Goal: Task Accomplishment & Management: Use online tool/utility

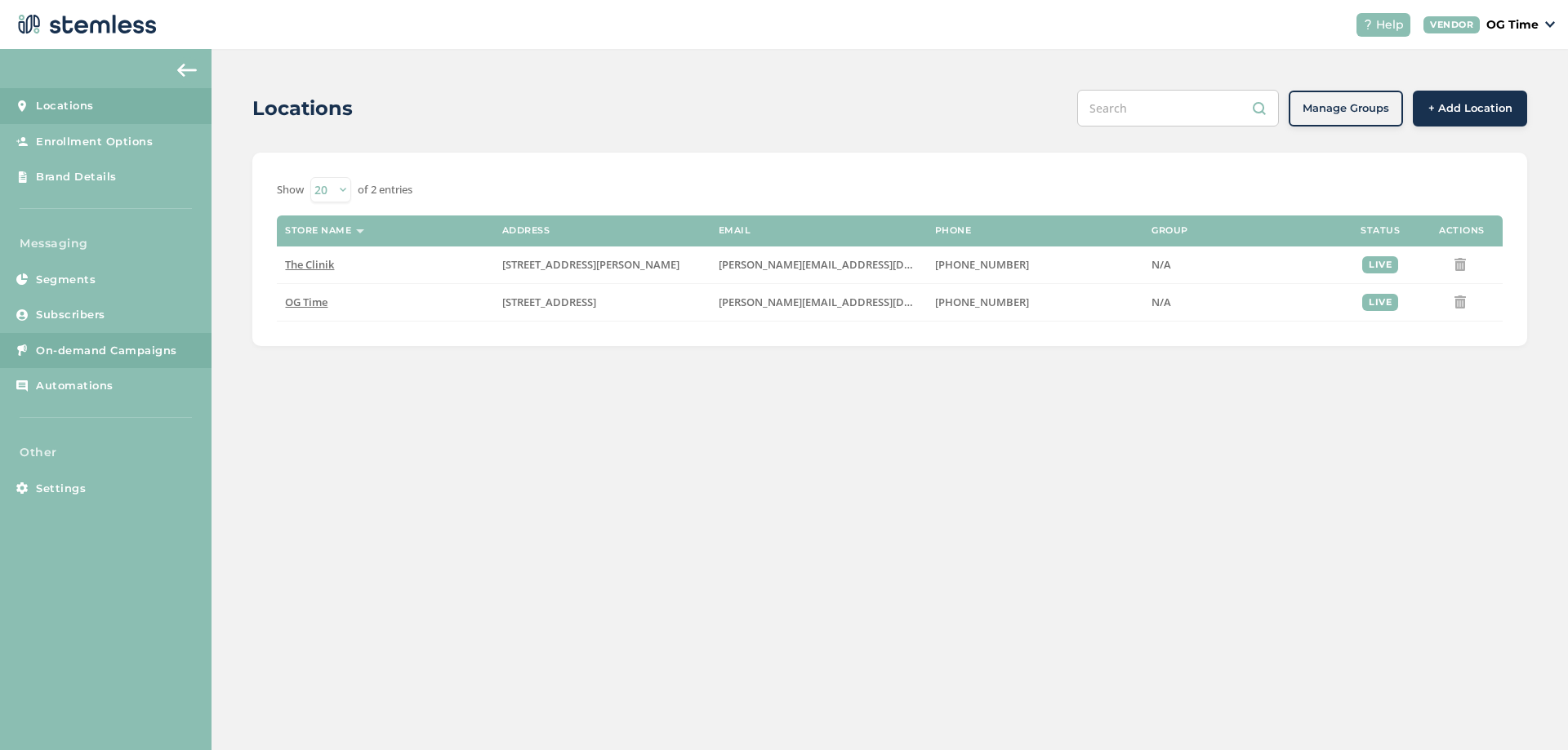
click at [86, 351] on span "On-demand Campaigns" at bounding box center [106, 350] width 142 height 16
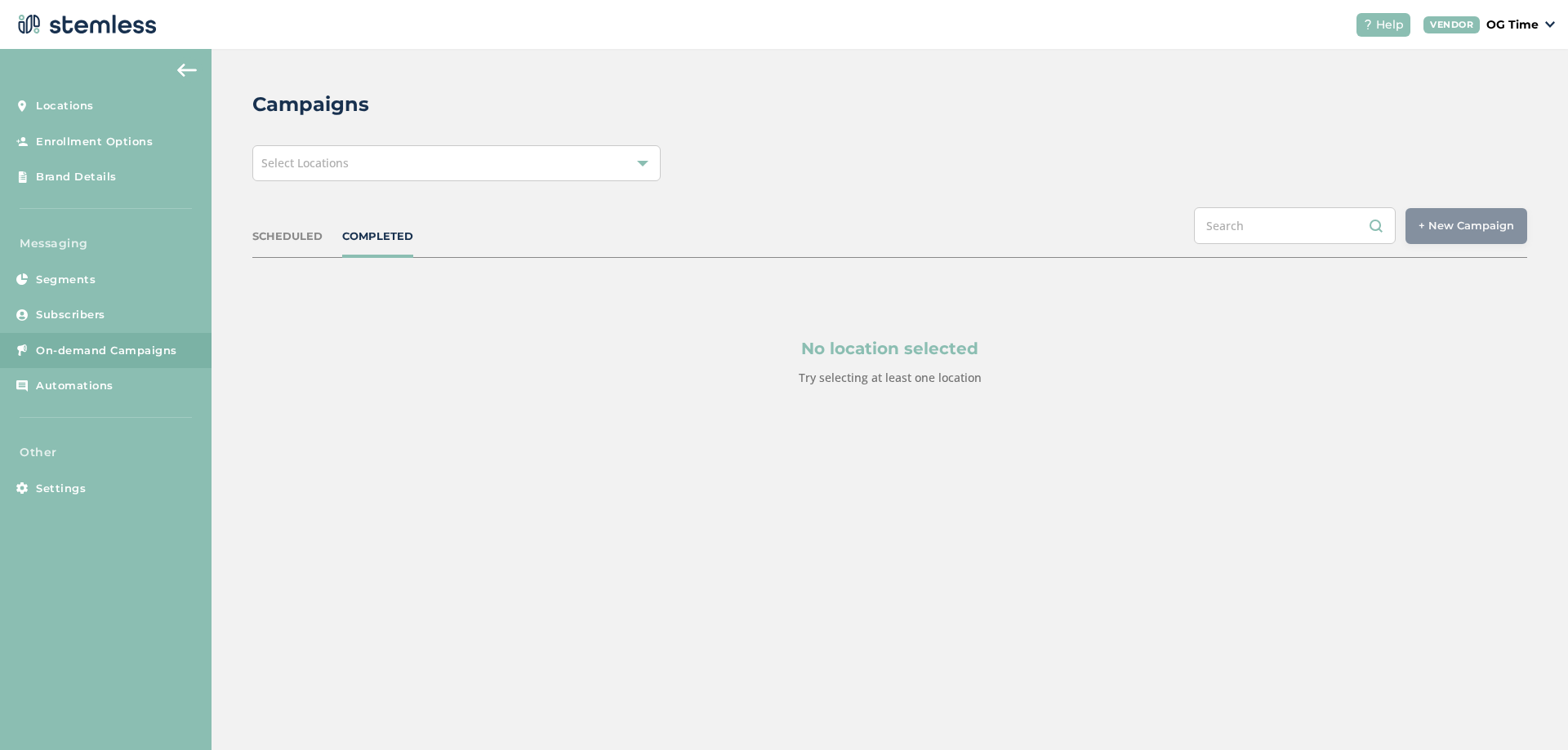
click at [451, 169] on div "Select Locations" at bounding box center [457, 163] width 408 height 36
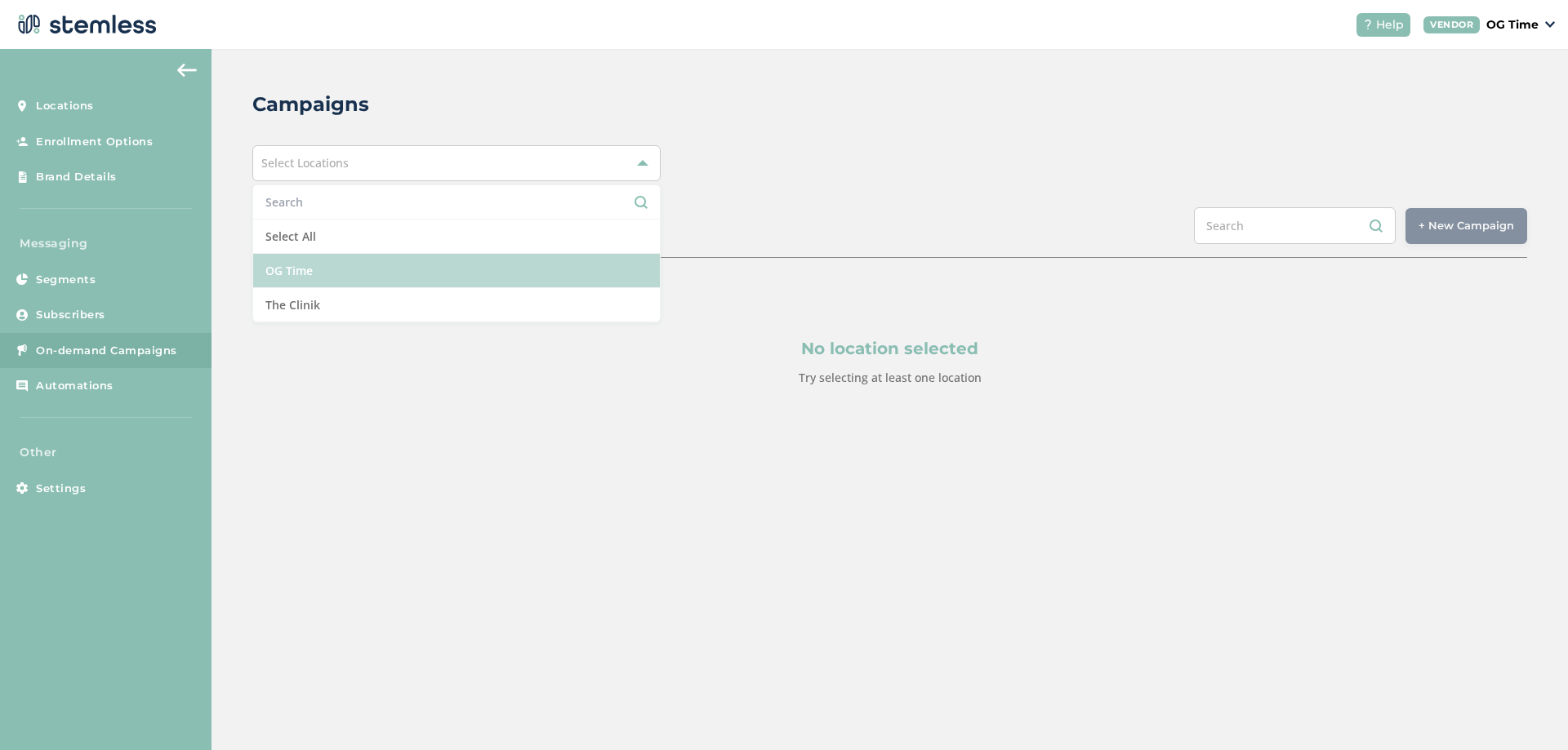
click at [307, 262] on li "OG Time" at bounding box center [457, 272] width 406 height 35
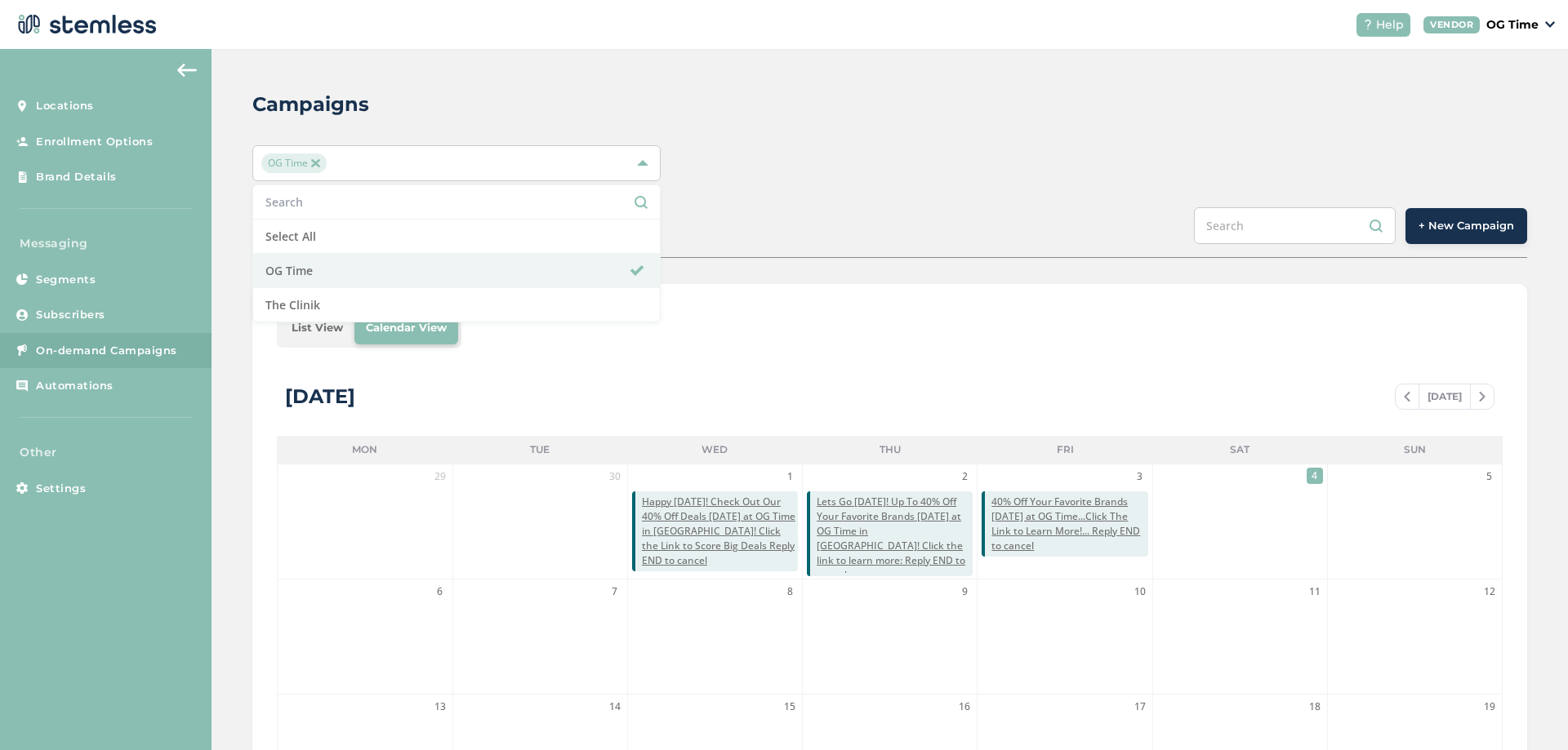
click at [920, 142] on div "Campaigns OG Time Select All OG Time The Clinik SCHEDULED COMPLETED + New Campa…" at bounding box center [890, 577] width 1357 height 1056
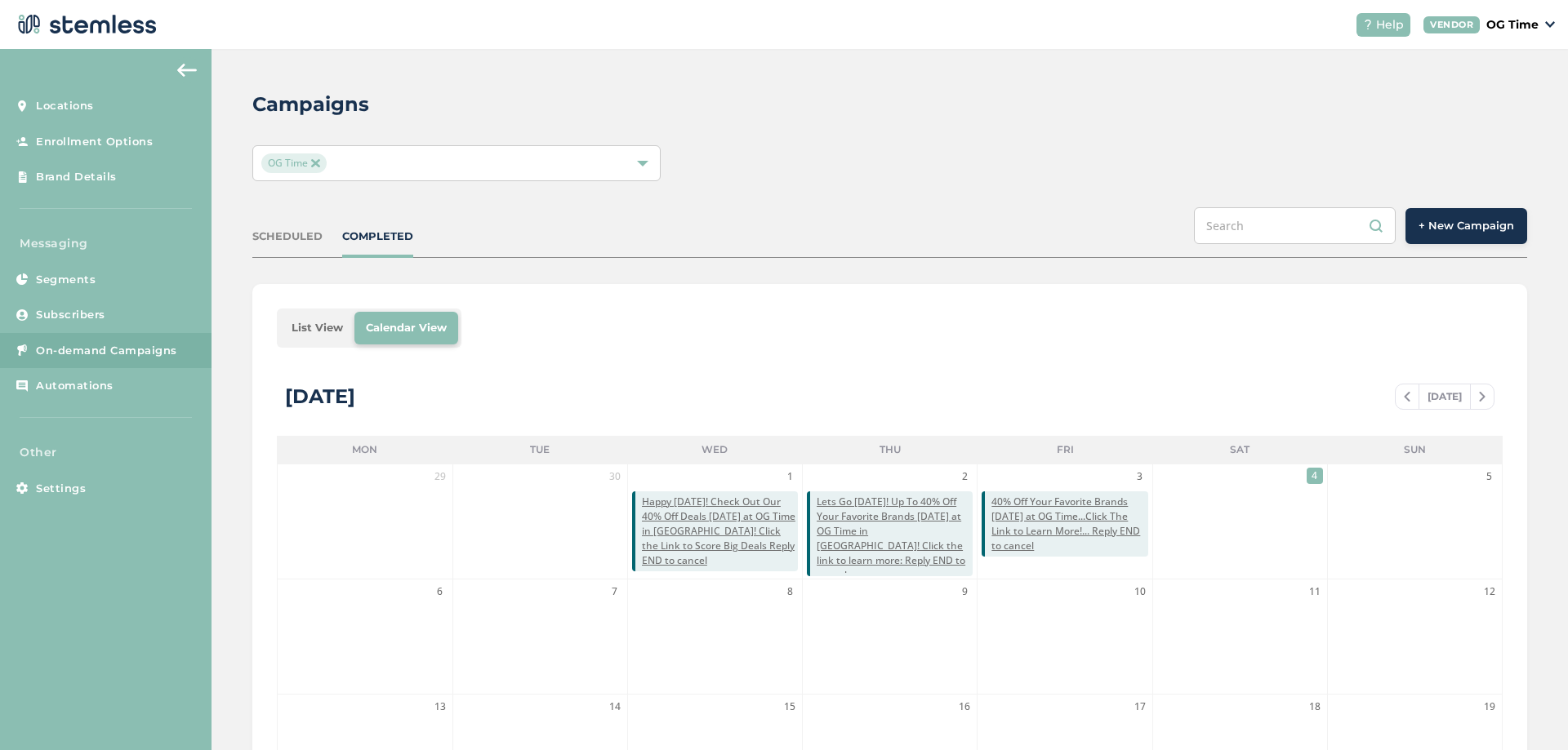
scroll to position [164, 0]
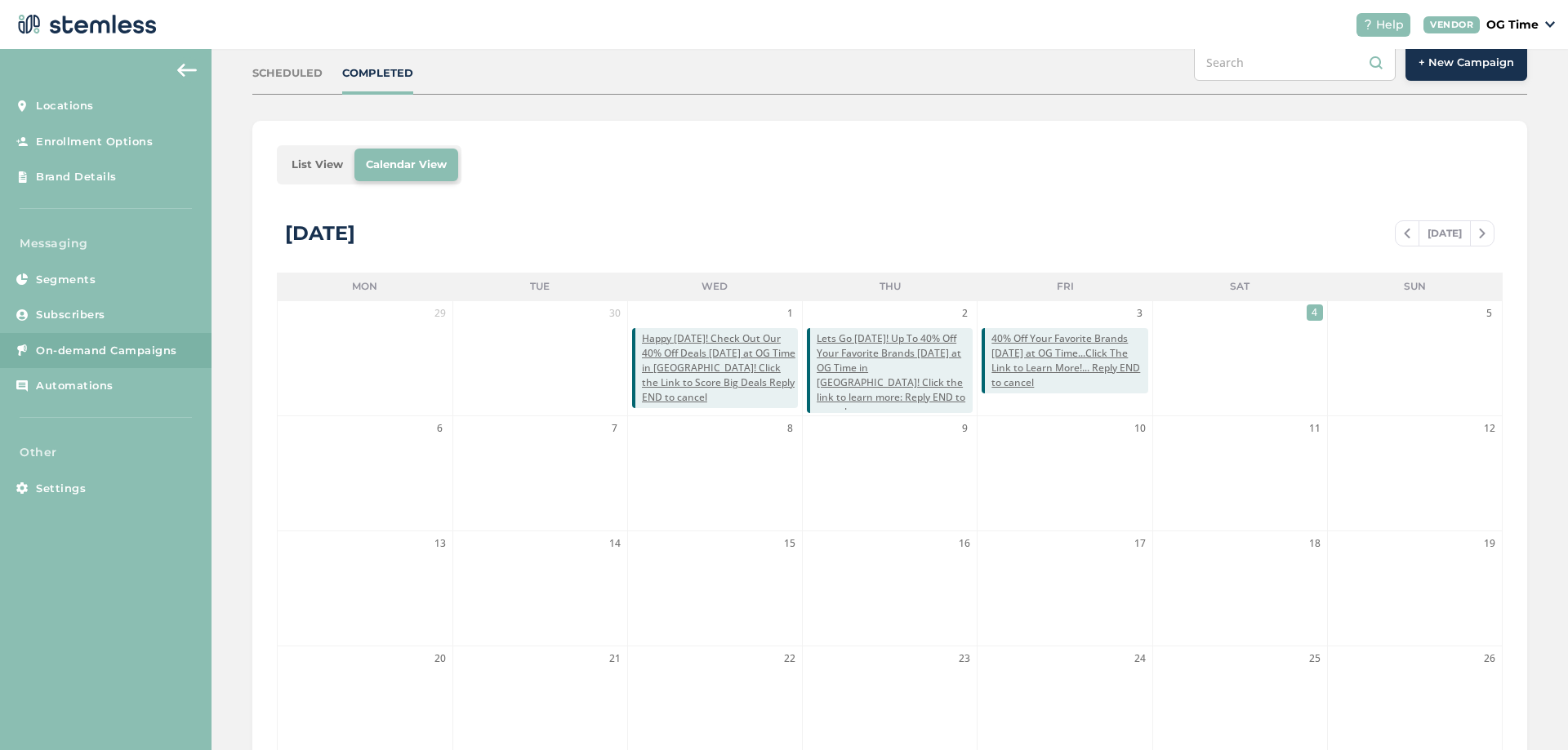
click at [1402, 240] on span at bounding box center [1407, 233] width 23 height 19
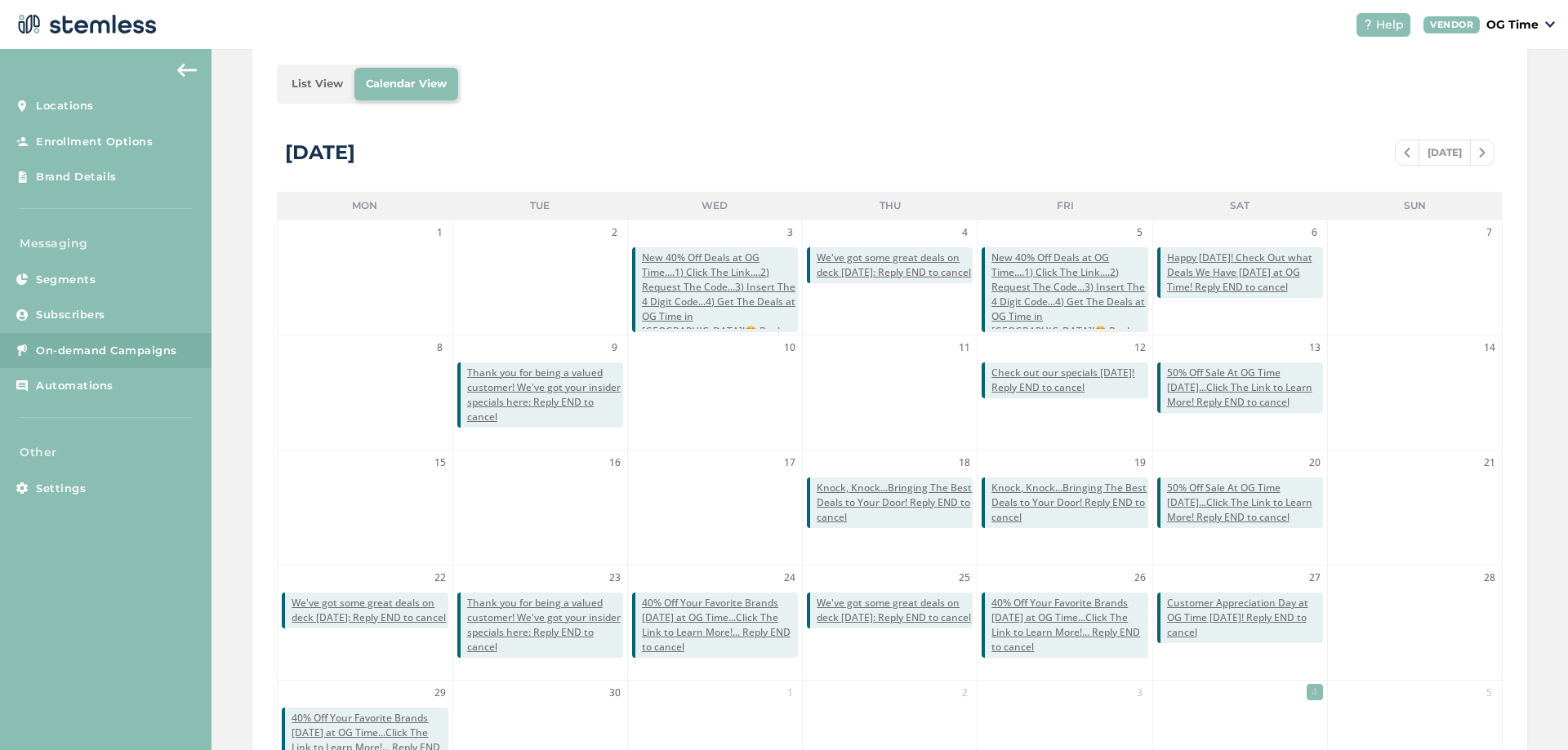
scroll to position [355, 0]
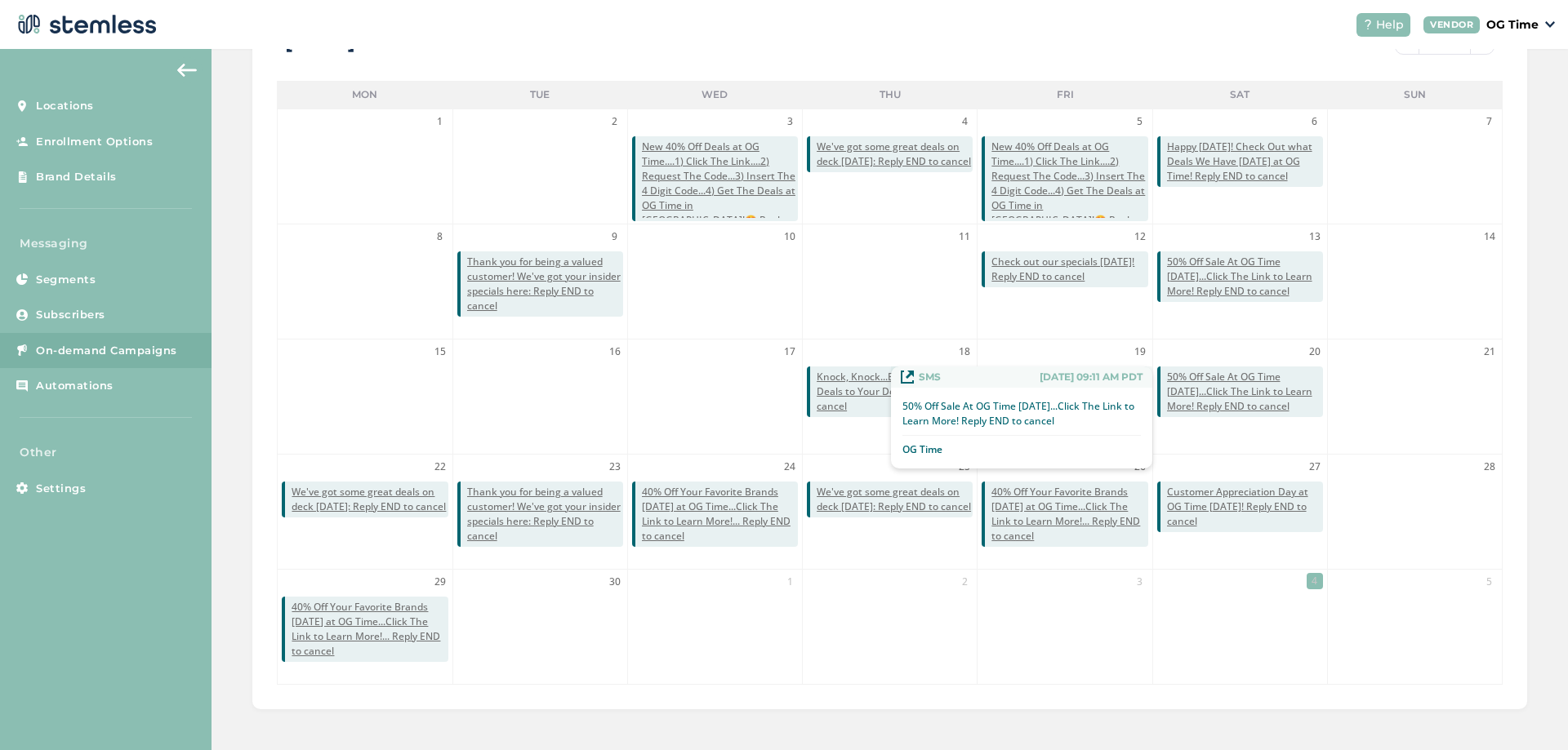
click at [1211, 395] on span "50% Off Sale At OG Time [DATE]...Click The Link to Learn More! Reply END to can…" at bounding box center [1245, 392] width 156 height 44
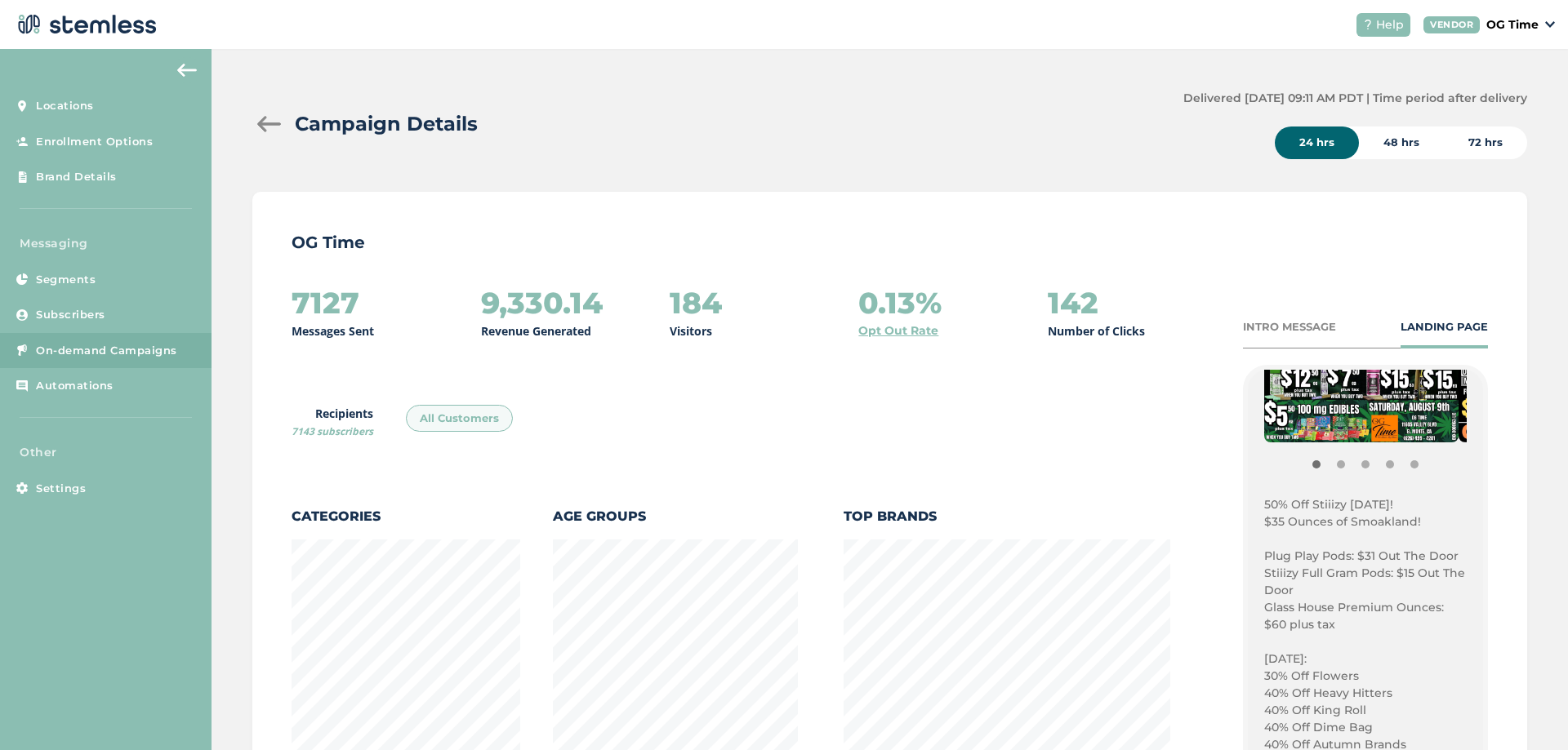
scroll to position [326, 0]
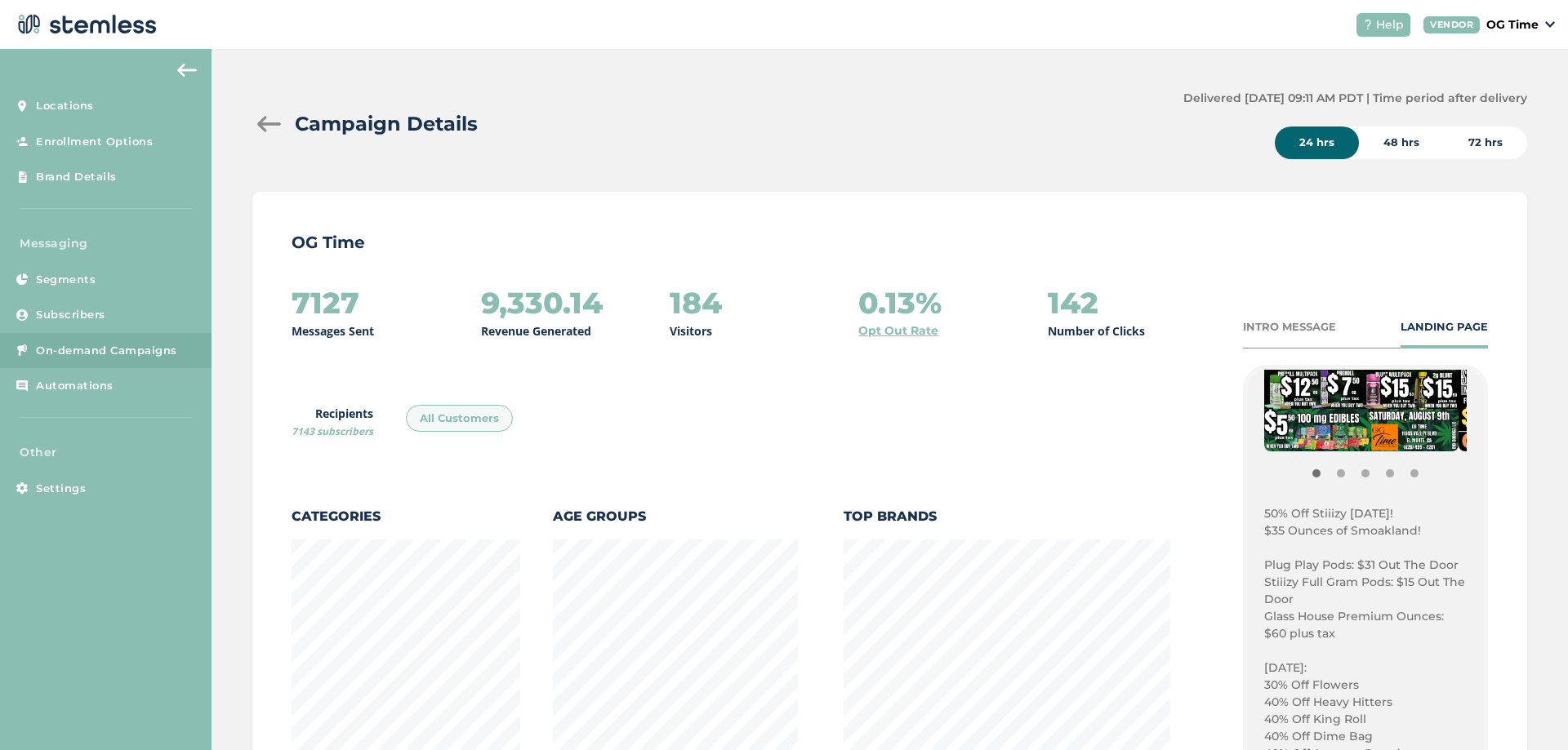
click at [1265, 512] on p "50% Off Stiiizy [DATE]!" at bounding box center [1366, 514] width 202 height 17
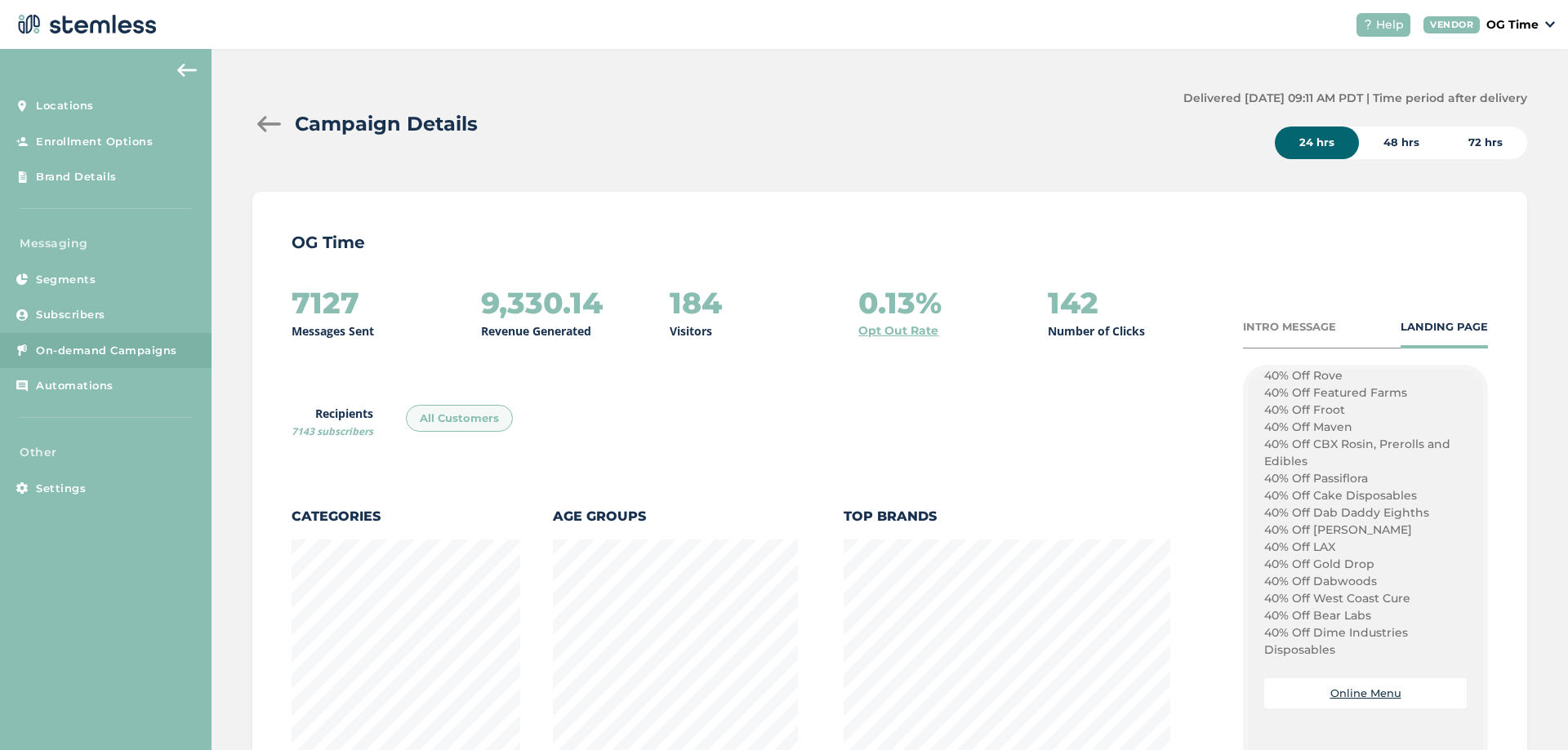
scroll to position [1656, 0]
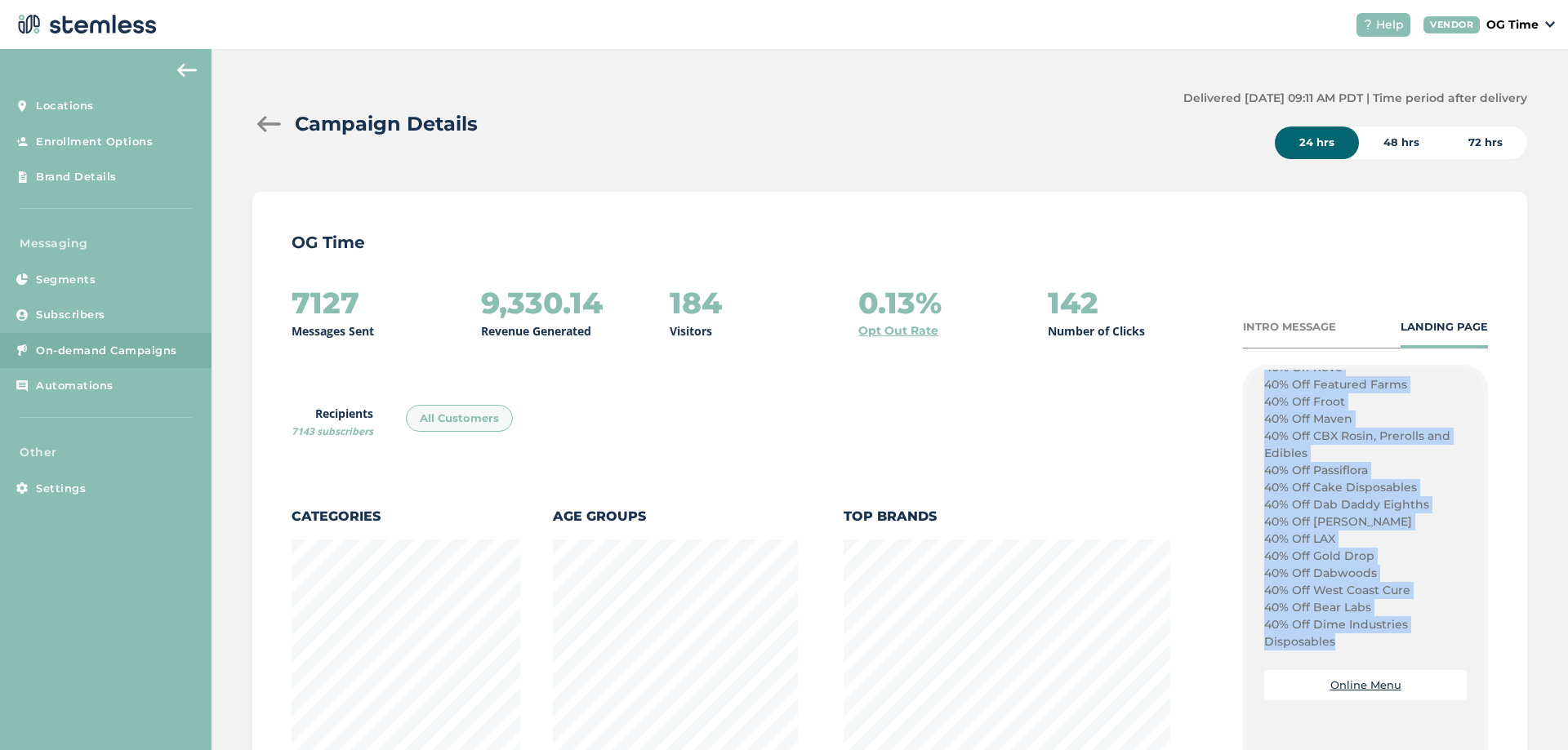
click at [1326, 640] on p "40% Off Dime Industries Disposables" at bounding box center [1366, 634] width 202 height 35
copy div "50% Off Stiiizy [DATE]! $35 Ounces of [GEOGRAPHIC_DATA]! Plug Play Pods: $31 Ou…"
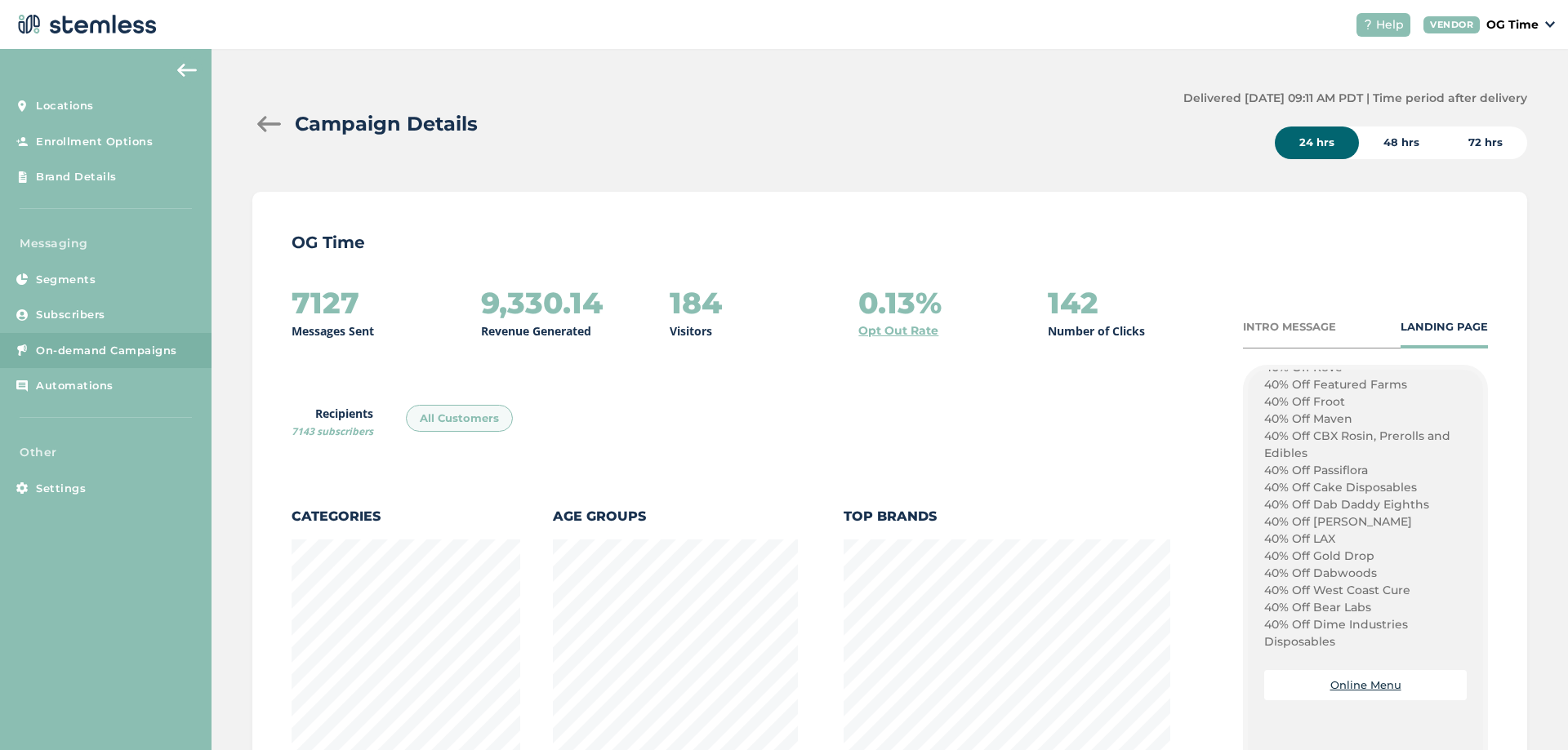
click at [261, 121] on div at bounding box center [269, 123] width 33 height 16
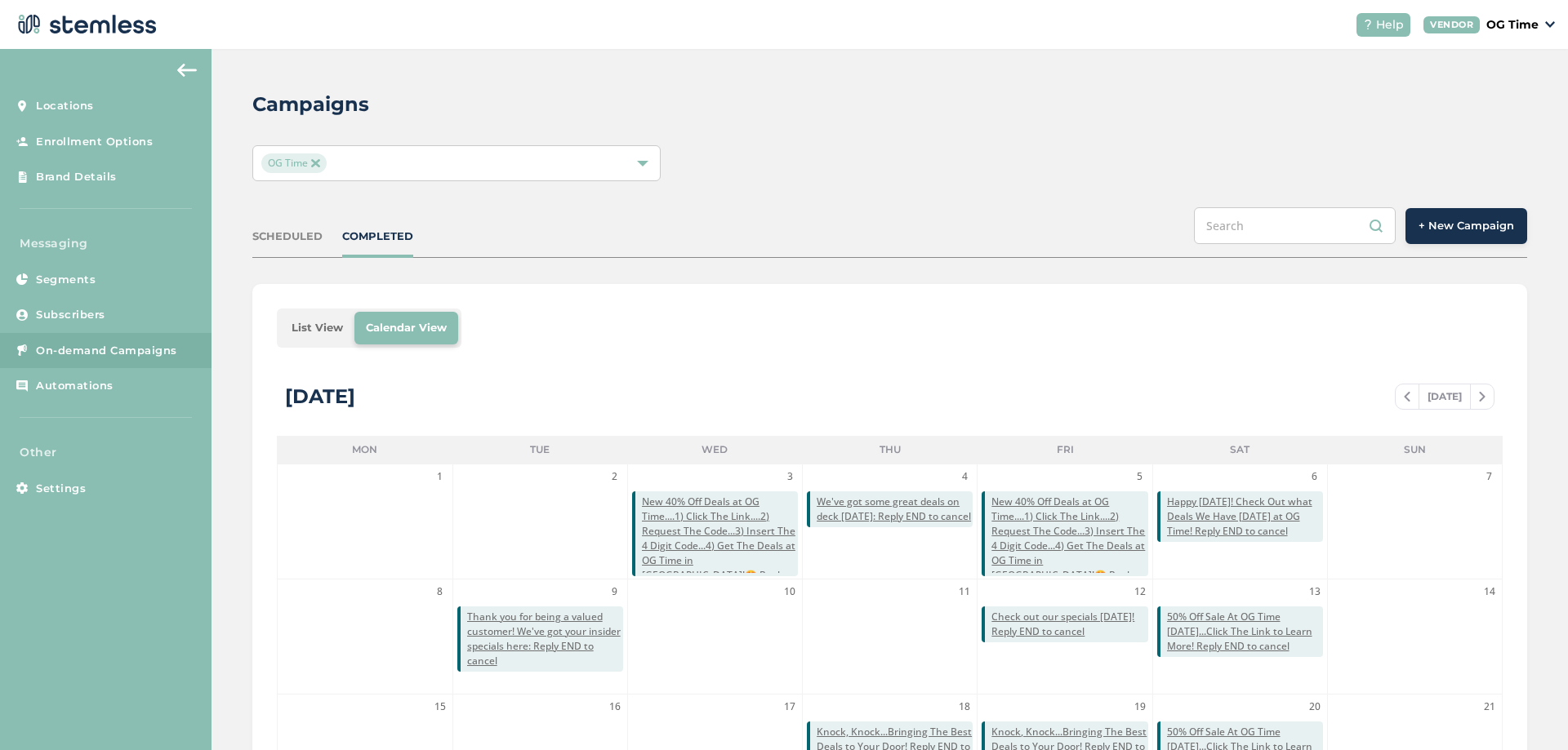
click at [1441, 236] on button "+ New Campaign" at bounding box center [1467, 225] width 121 height 36
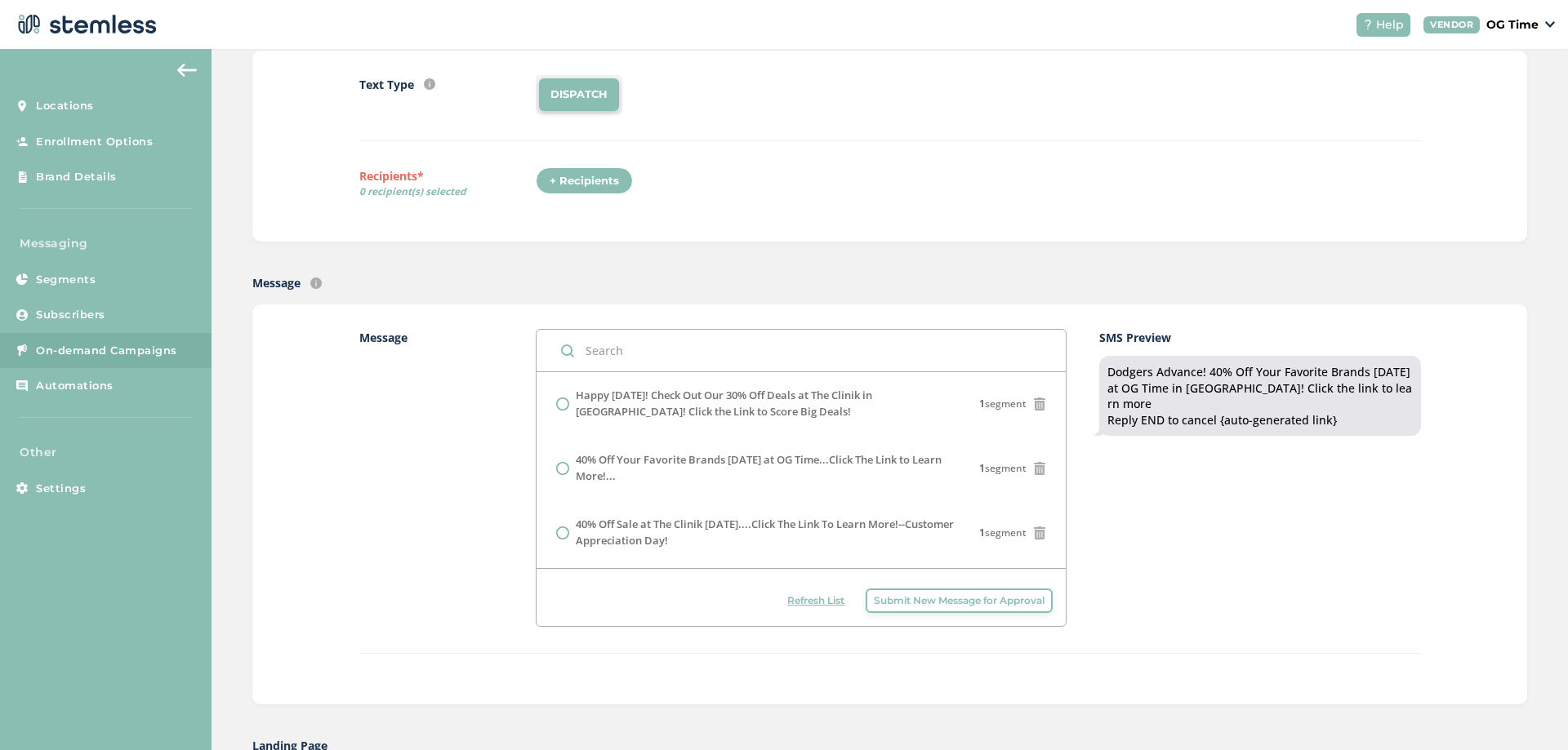
scroll to position [408, 0]
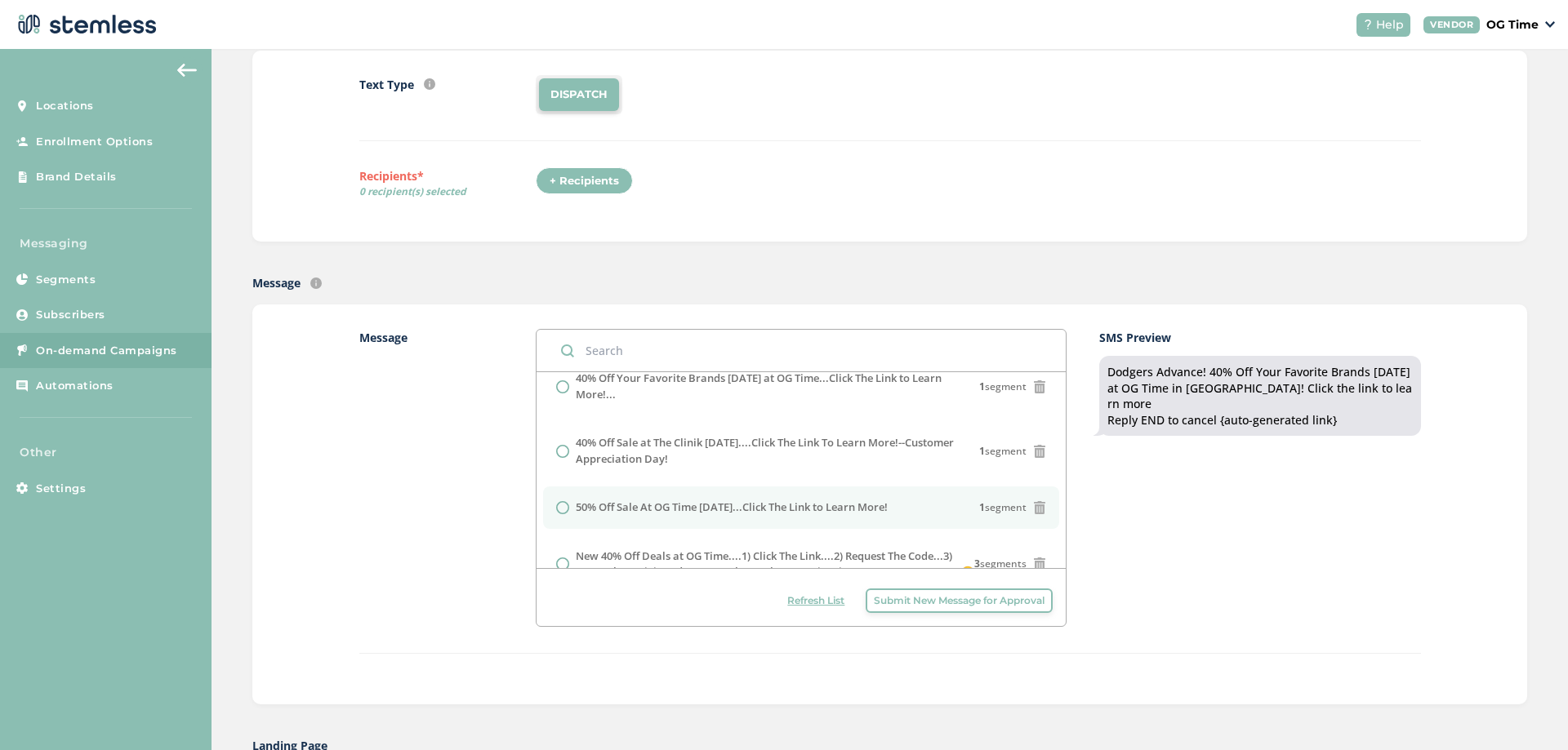
click at [848, 508] on label "50% Off Sale At OG Time [DATE]...Click The Link to Learn More!" at bounding box center [732, 507] width 312 height 16
radio input "false"
radio input "true"
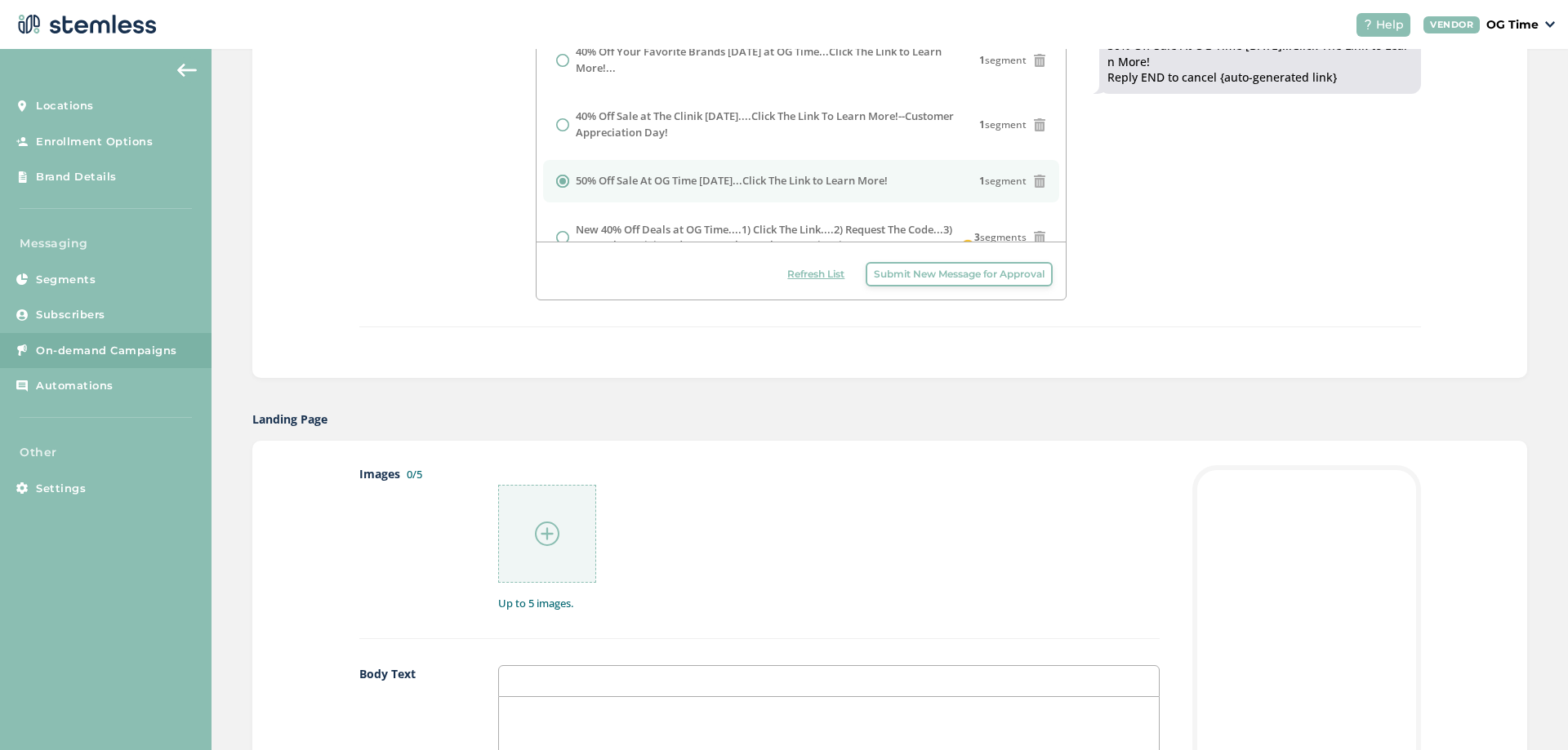
scroll to position [816, 0]
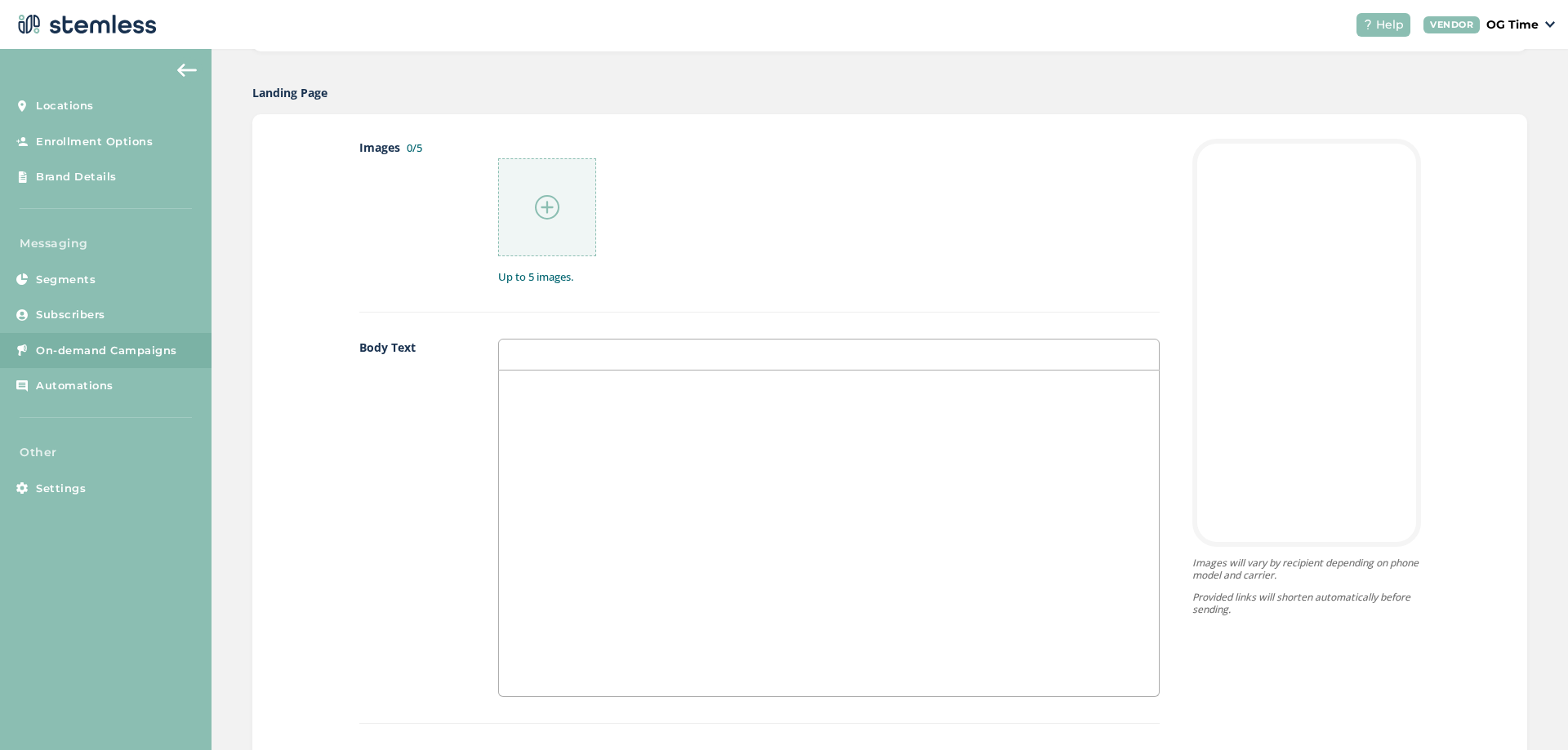
click at [560, 389] on p at bounding box center [829, 387] width 636 height 14
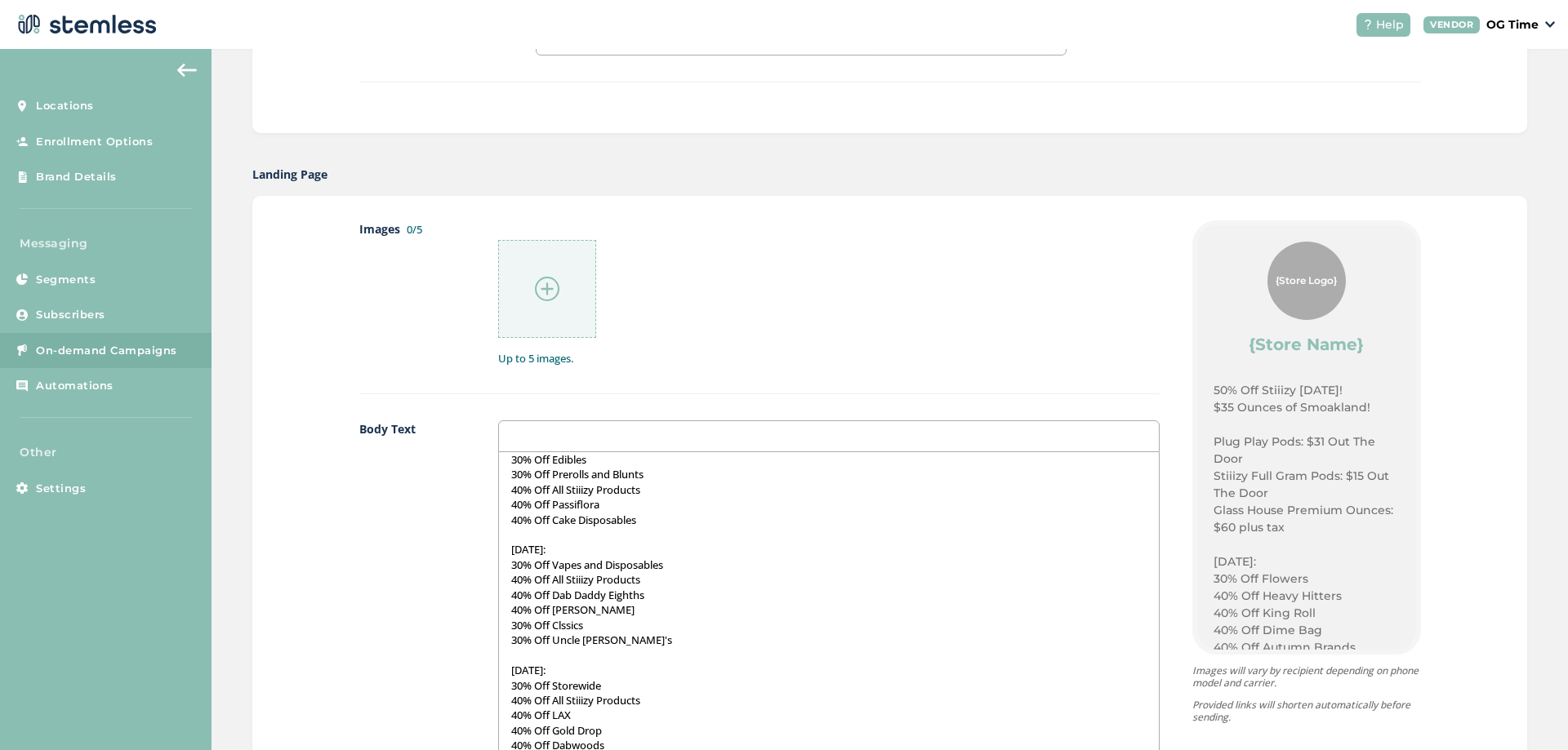
scroll to position [0, 0]
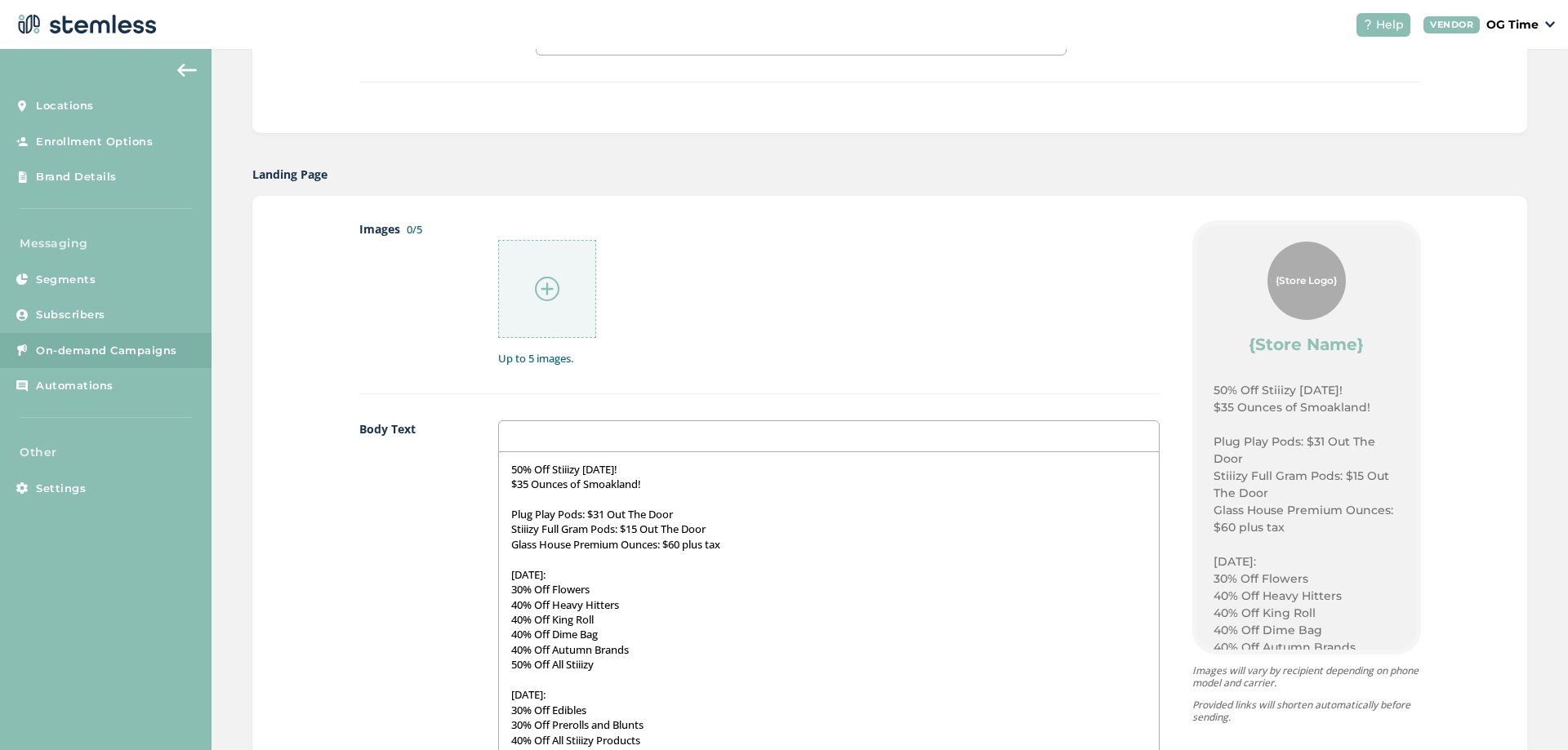
click at [599, 489] on p "$35 Ounces of Smoakland!" at bounding box center [829, 483] width 636 height 14
drag, startPoint x: 734, startPoint y: 551, endPoint x: 507, endPoint y: 466, distance: 242.4
click at [507, 466] on div "50% Off Stiiizy [DATE]! $35 Ounces of [GEOGRAPHIC_DATA]! Plug Play Pods: $31 Ou…" at bounding box center [828, 615] width 660 height 325
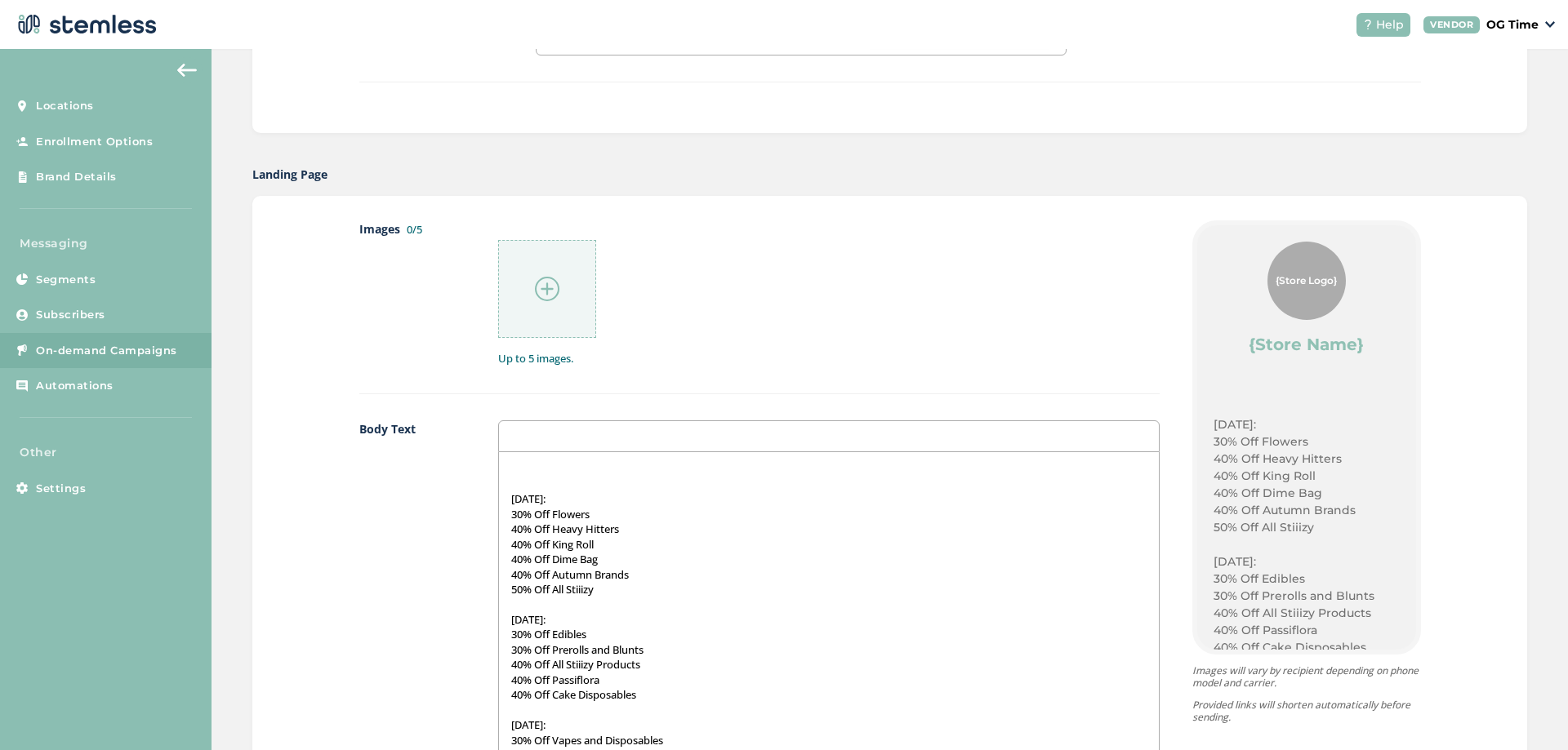
scroll to position [659, 0]
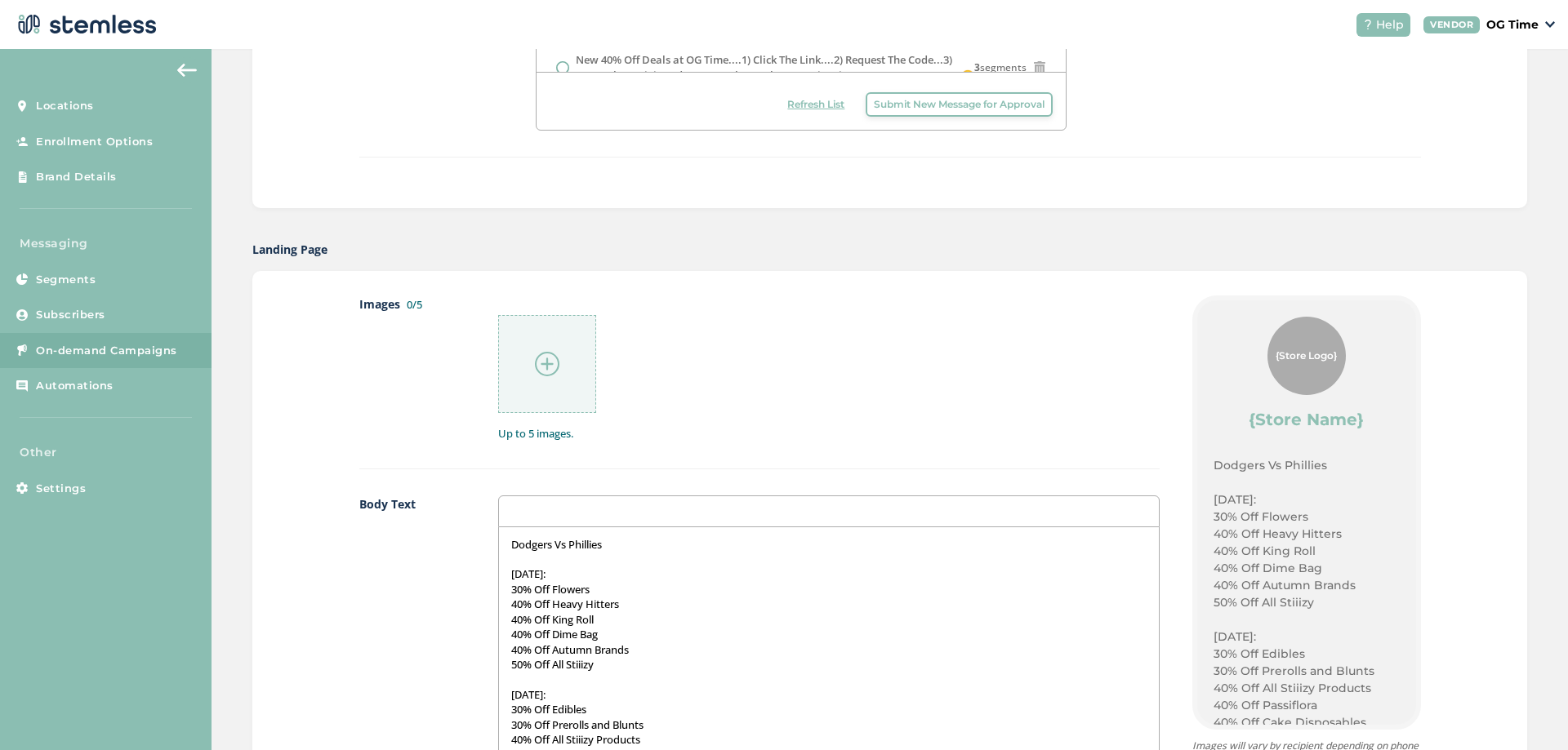
click at [511, 542] on p "Dodgers Vs Phillies" at bounding box center [829, 544] width 636 height 14
click at [607, 543] on p "Dodgers Vs Phillies" at bounding box center [829, 544] width 636 height 14
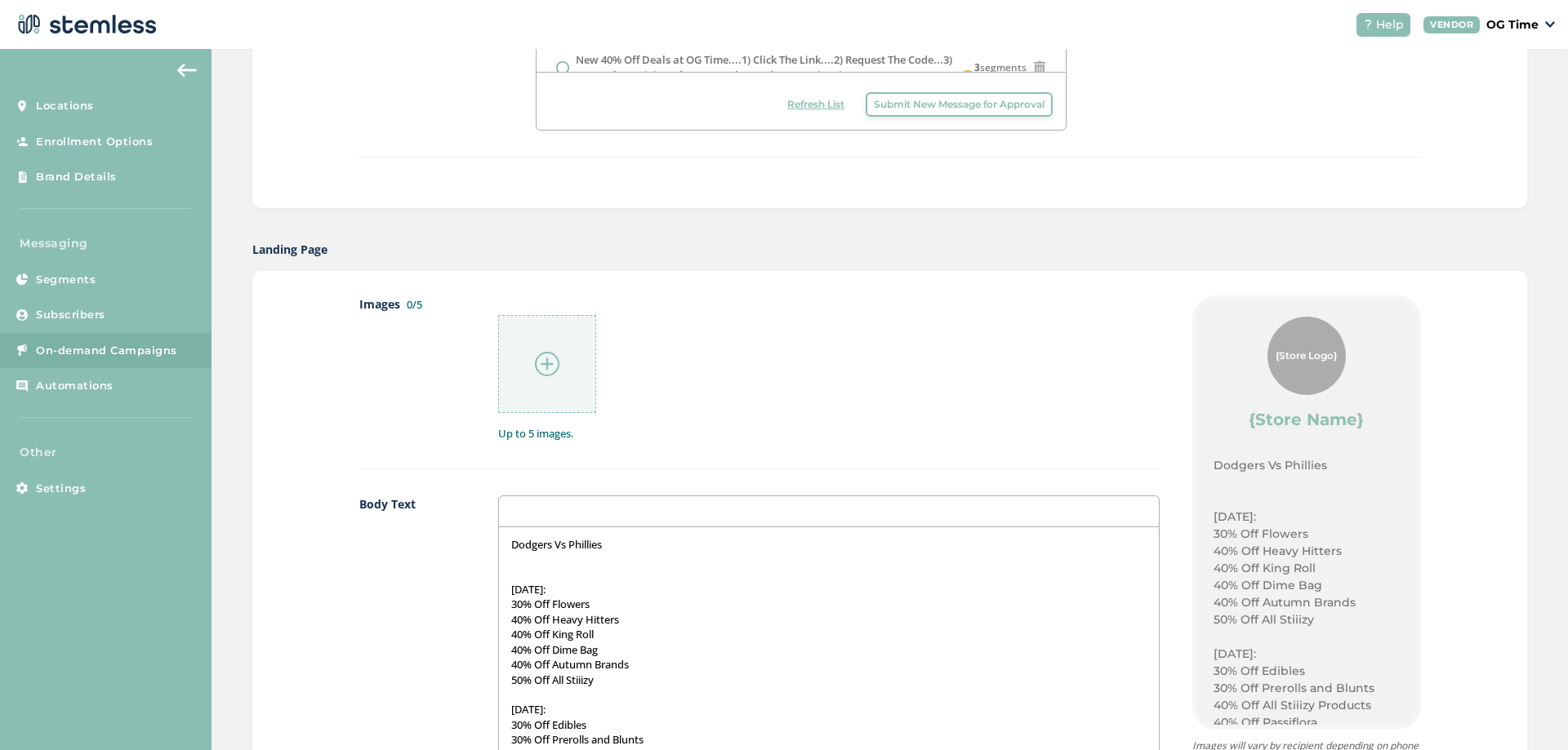
click at [621, 545] on p "Dodgers Vs Phillies" at bounding box center [829, 544] width 636 height 14
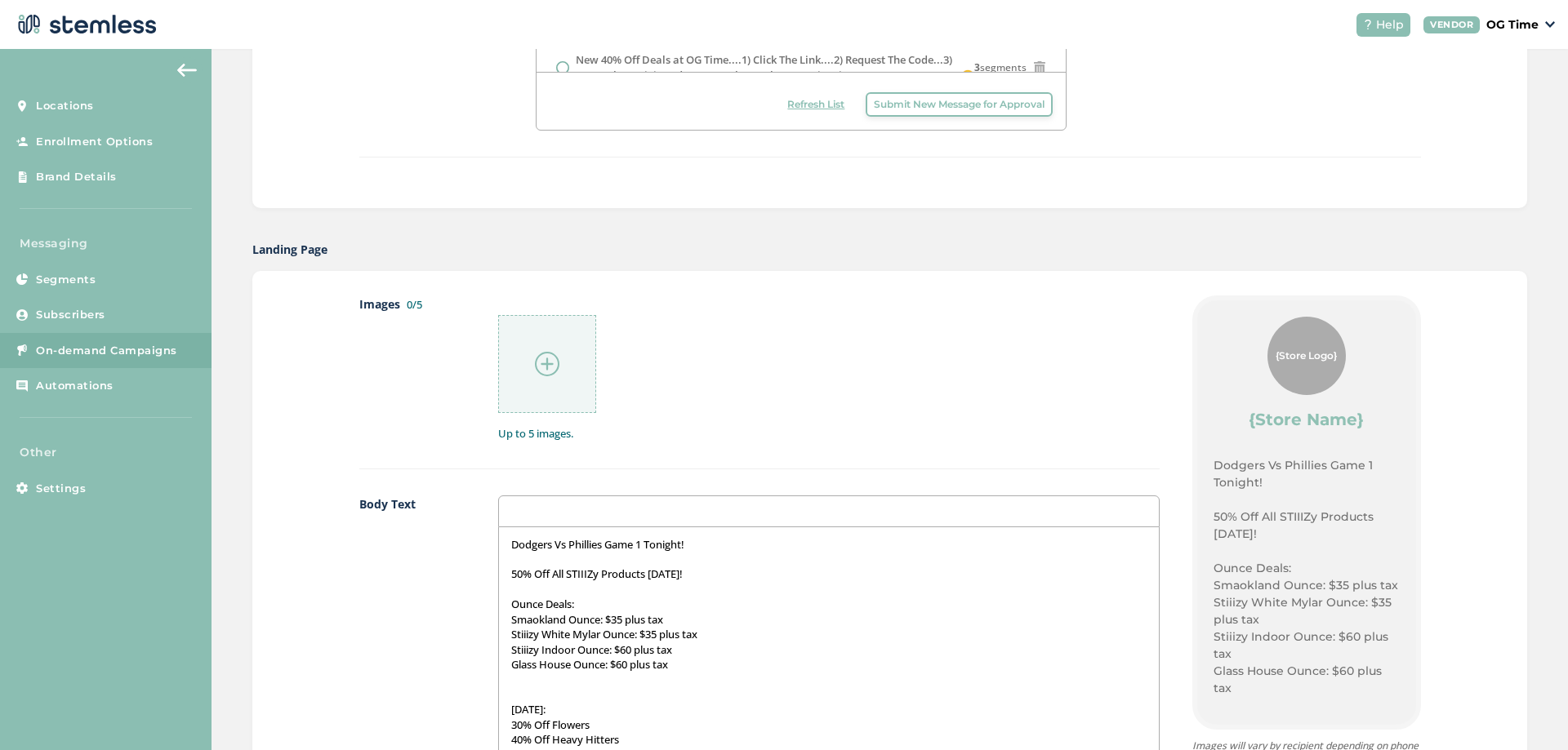
click at [534, 619] on p "Smaokland Ounce: $35 plus tax" at bounding box center [829, 619] width 636 height 14
click at [723, 648] on p "Stiiizy Indoor Ounce: $60 plus tax" at bounding box center [829, 649] width 636 height 14
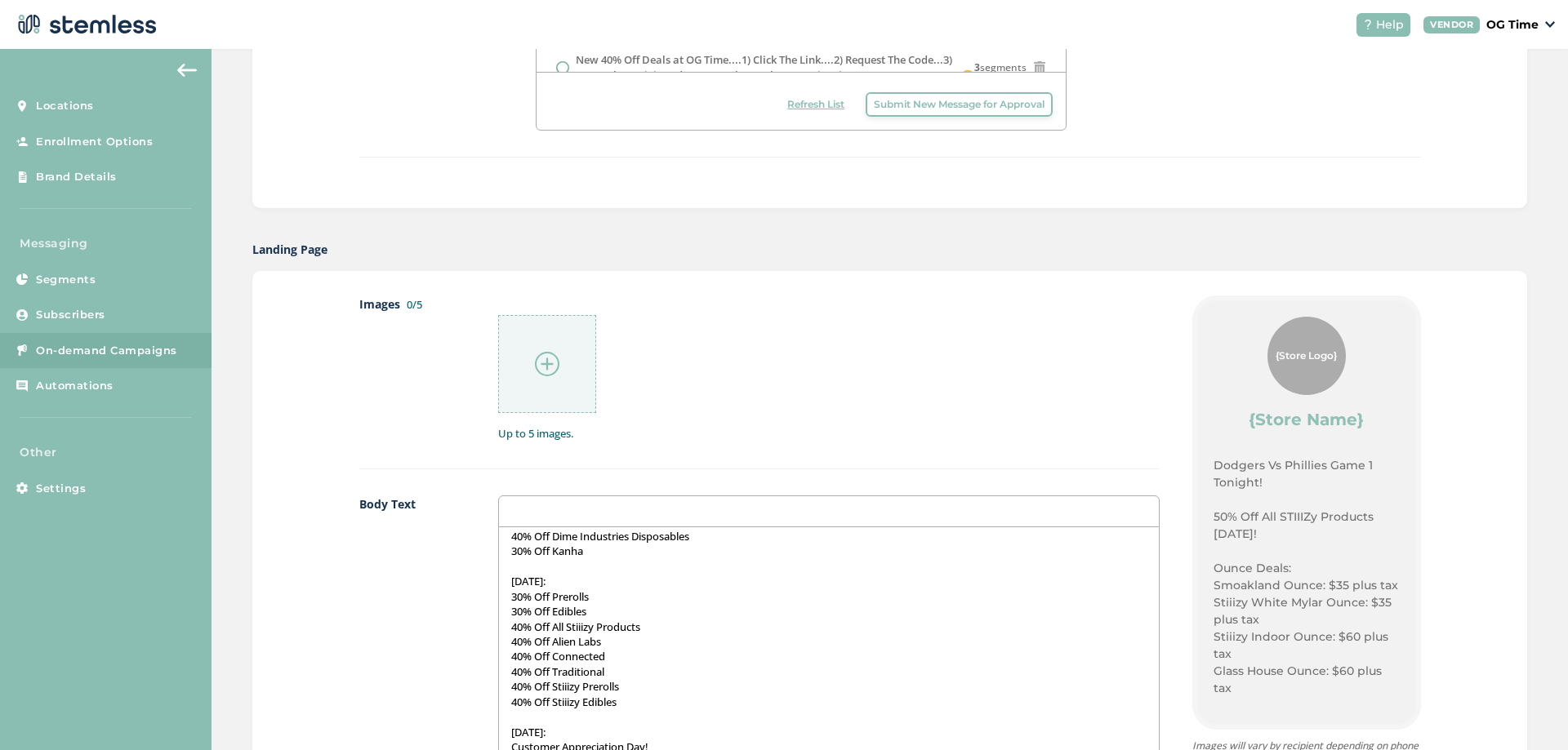
scroll to position [898, 0]
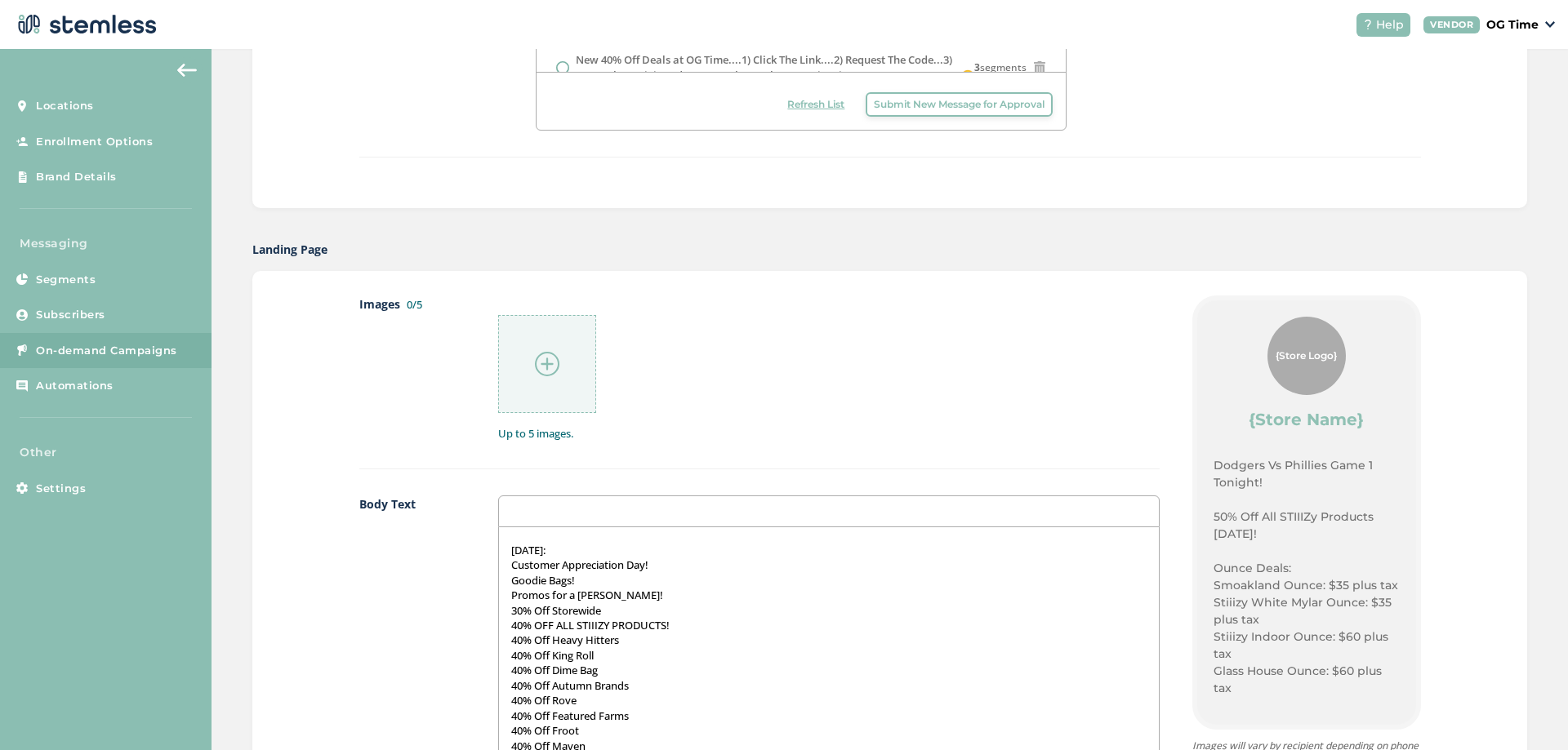
click at [611, 593] on p "Promos for a [PERSON_NAME]!" at bounding box center [829, 595] width 636 height 14
click at [578, 543] on p "[DATE]:" at bounding box center [829, 550] width 636 height 14
click at [843, 629] on p "40% OFF ALL STIIIZY PRODUCTS!" at bounding box center [829, 625] width 636 height 14
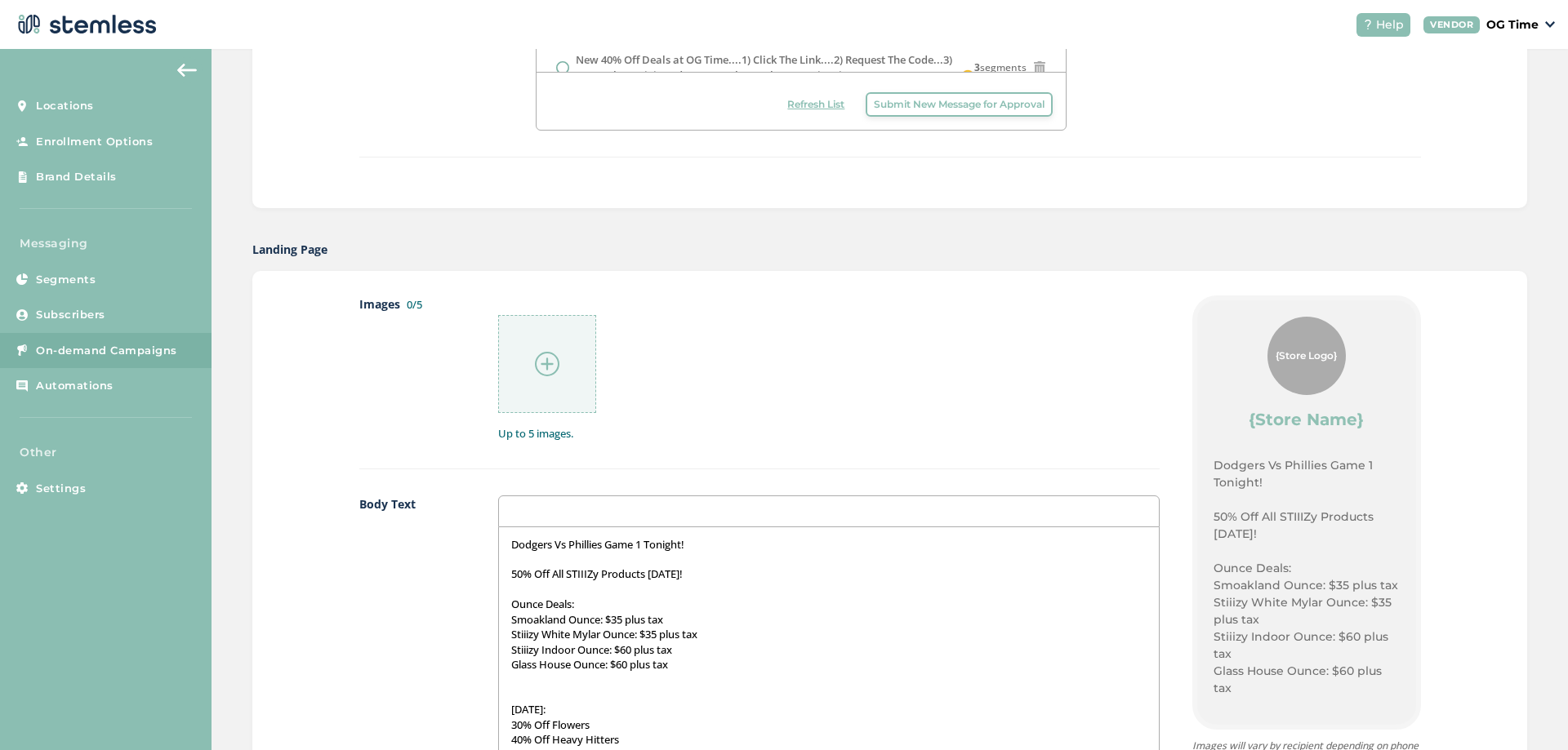
click at [690, 572] on p "50% Off All STIIIZy Products [DATE]!" at bounding box center [829, 574] width 636 height 14
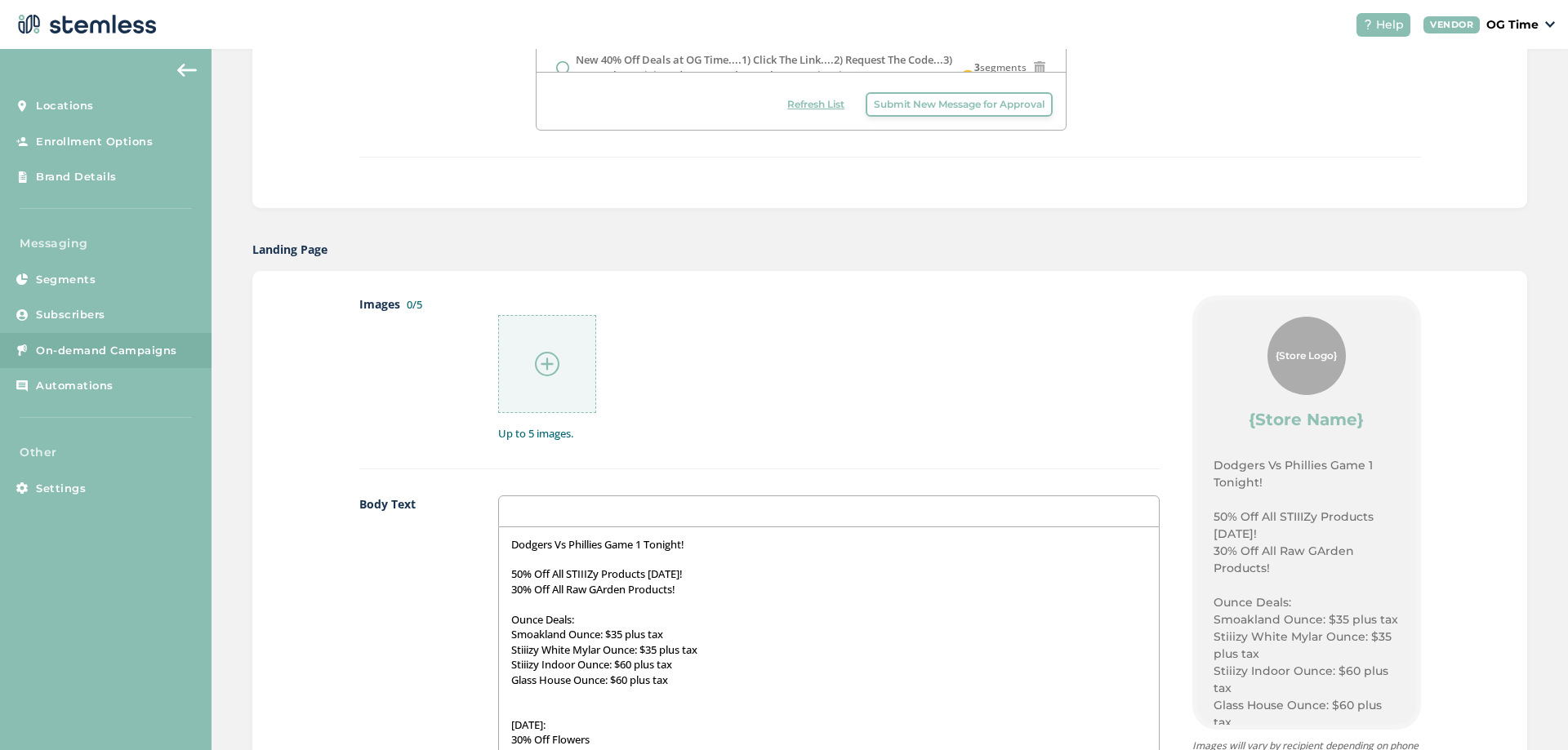
click at [543, 353] on img at bounding box center [547, 364] width 24 height 24
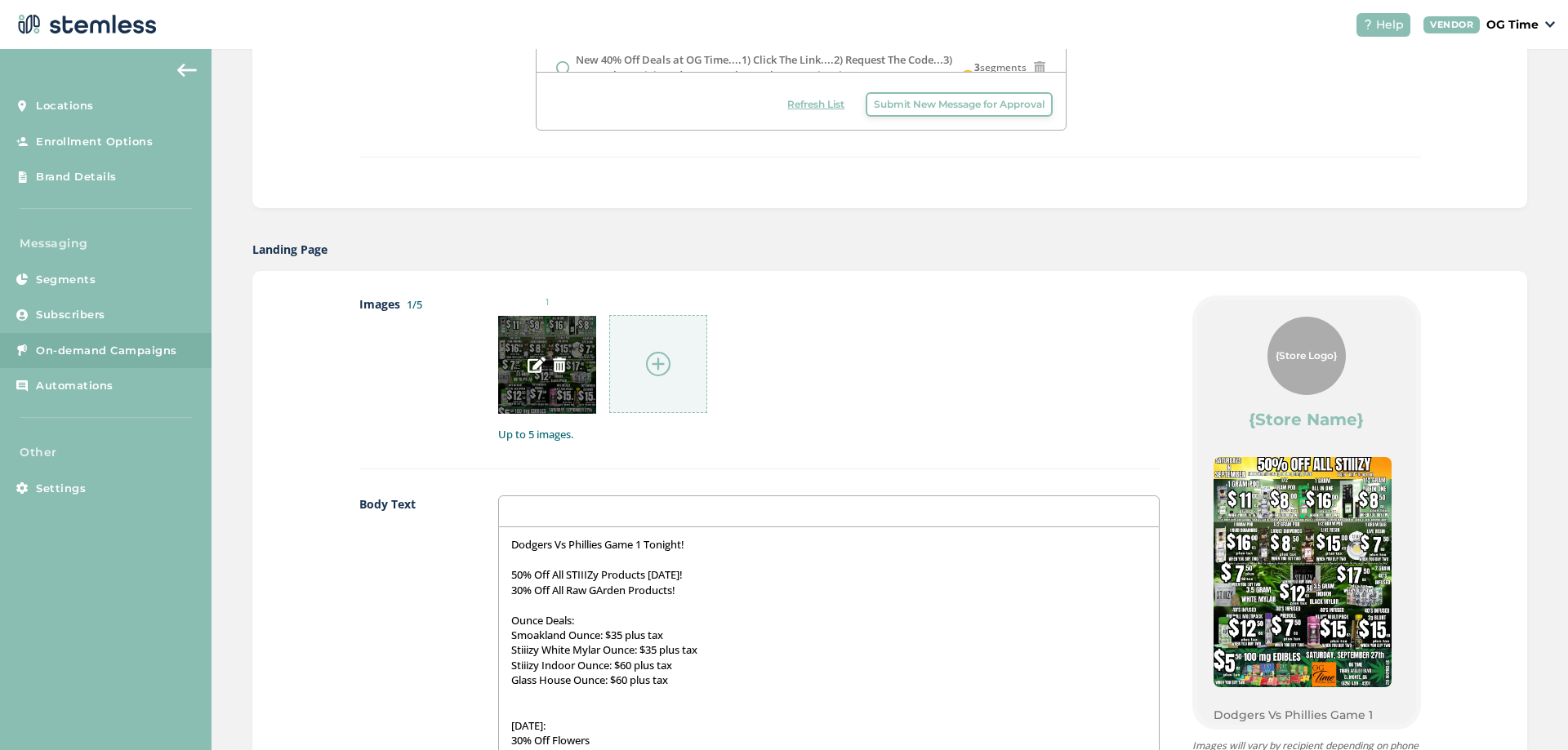
click at [557, 366] on img at bounding box center [559, 364] width 14 height 14
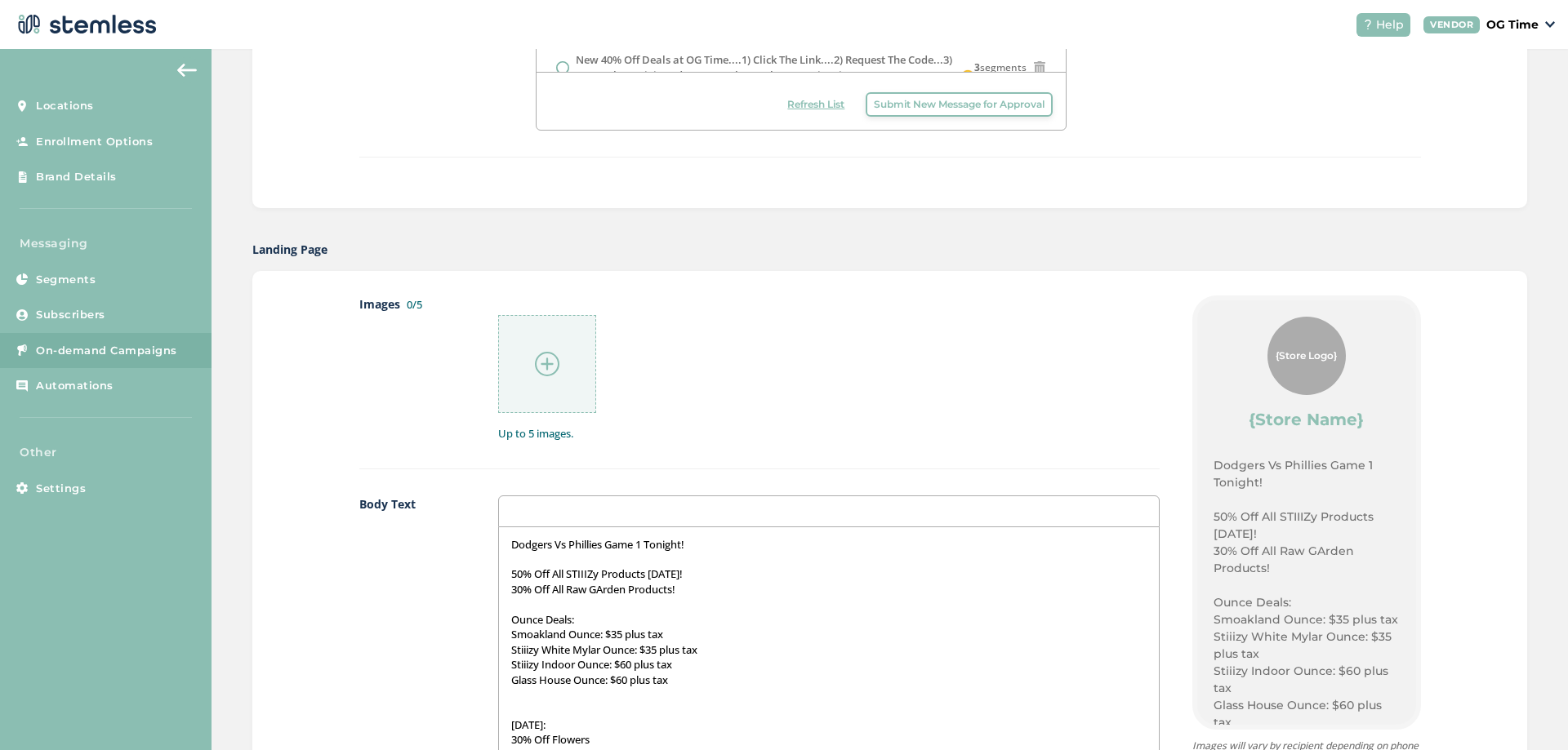
click at [539, 359] on img at bounding box center [547, 364] width 24 height 24
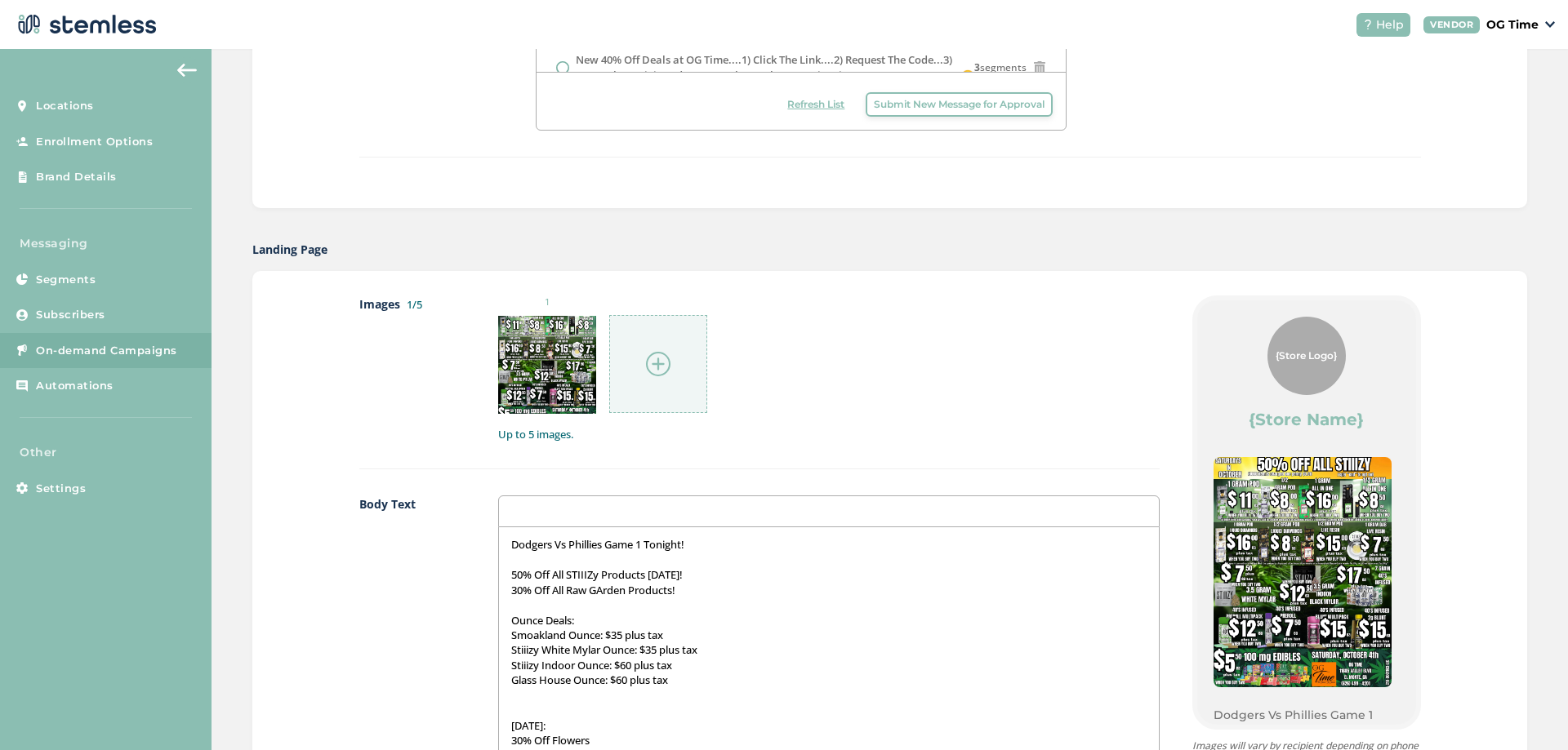
click at [650, 358] on img at bounding box center [658, 364] width 24 height 24
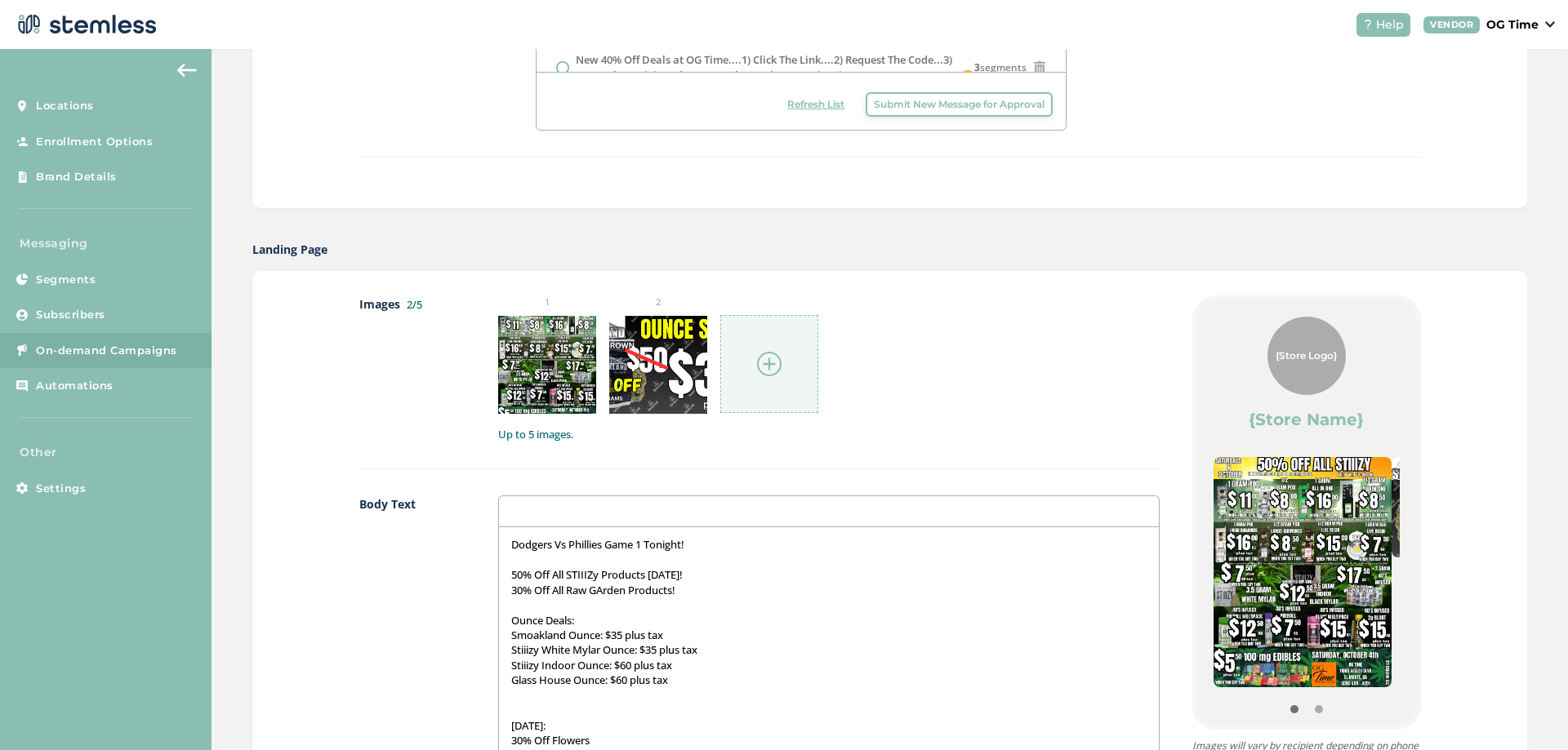
click at [768, 362] on img at bounding box center [769, 364] width 24 height 24
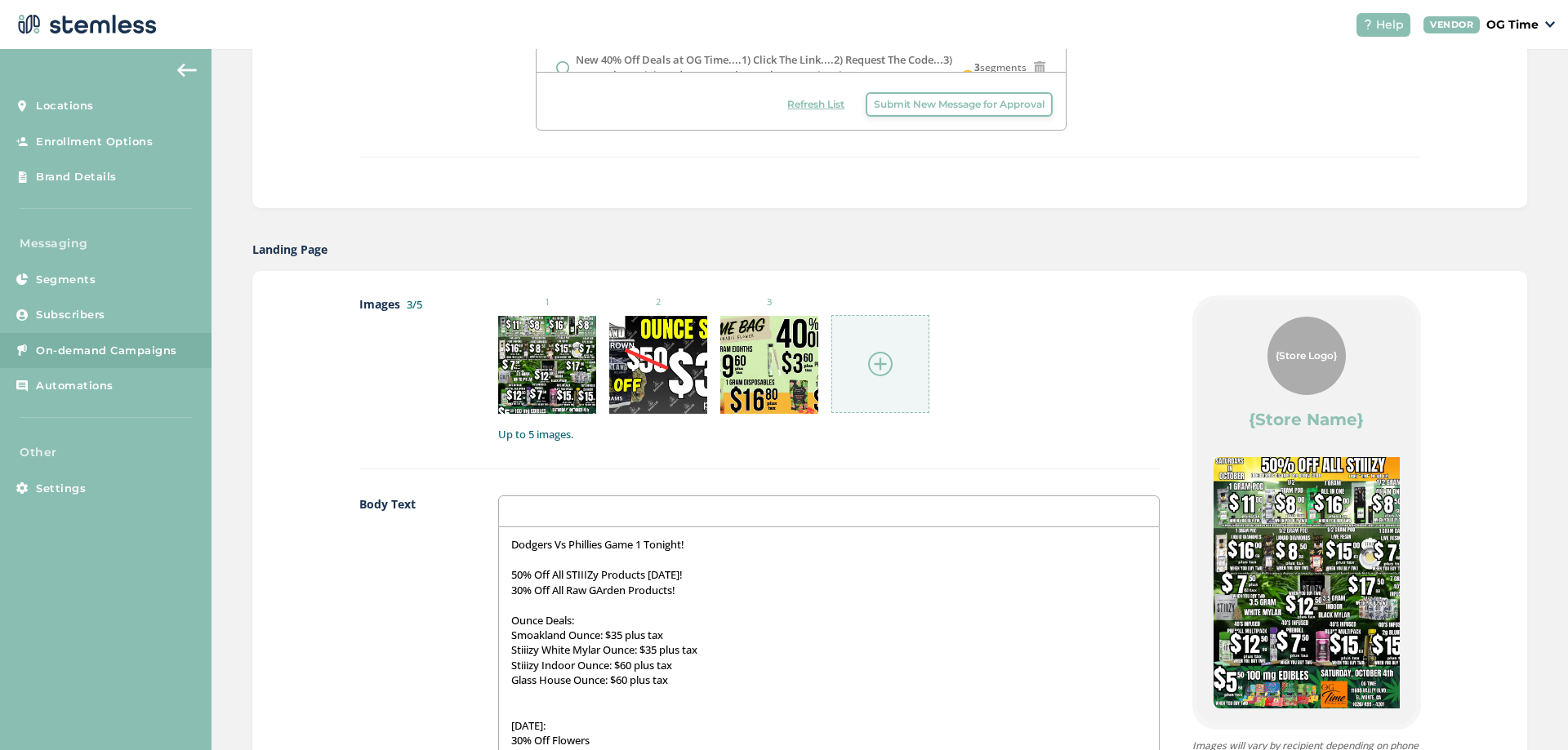
click at [872, 365] on img at bounding box center [880, 364] width 24 height 24
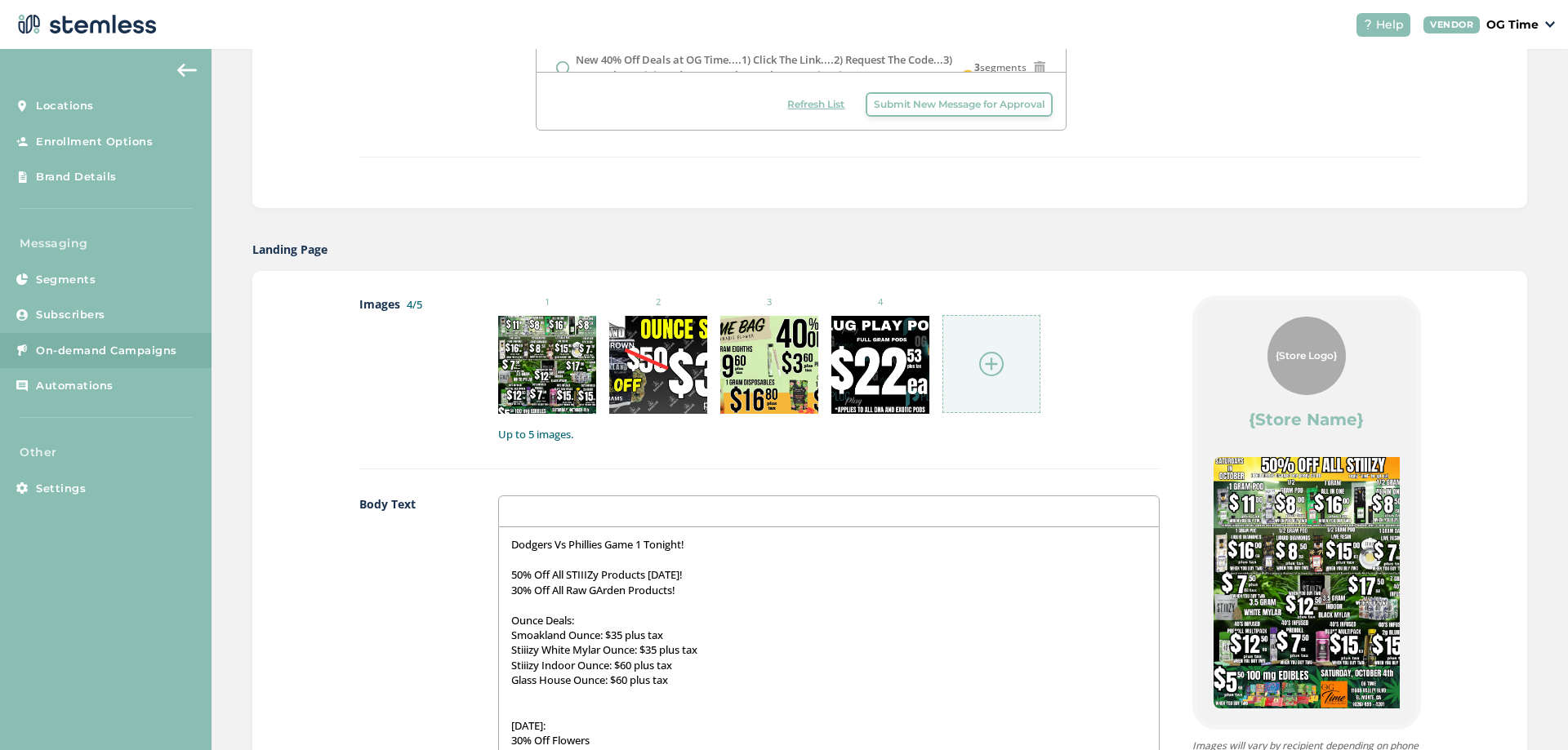
click at [970, 367] on div at bounding box center [992, 364] width 98 height 98
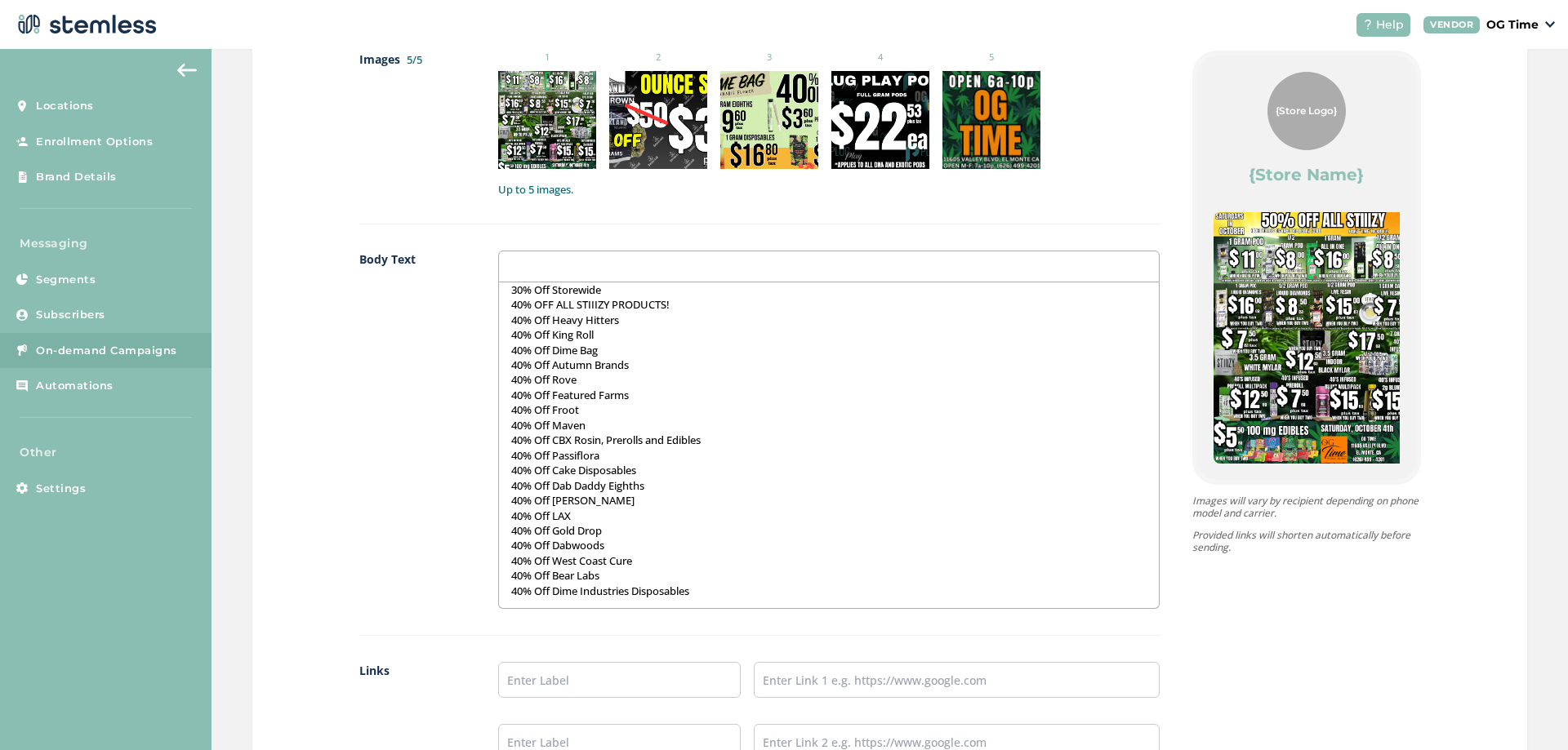
scroll to position [908, 0]
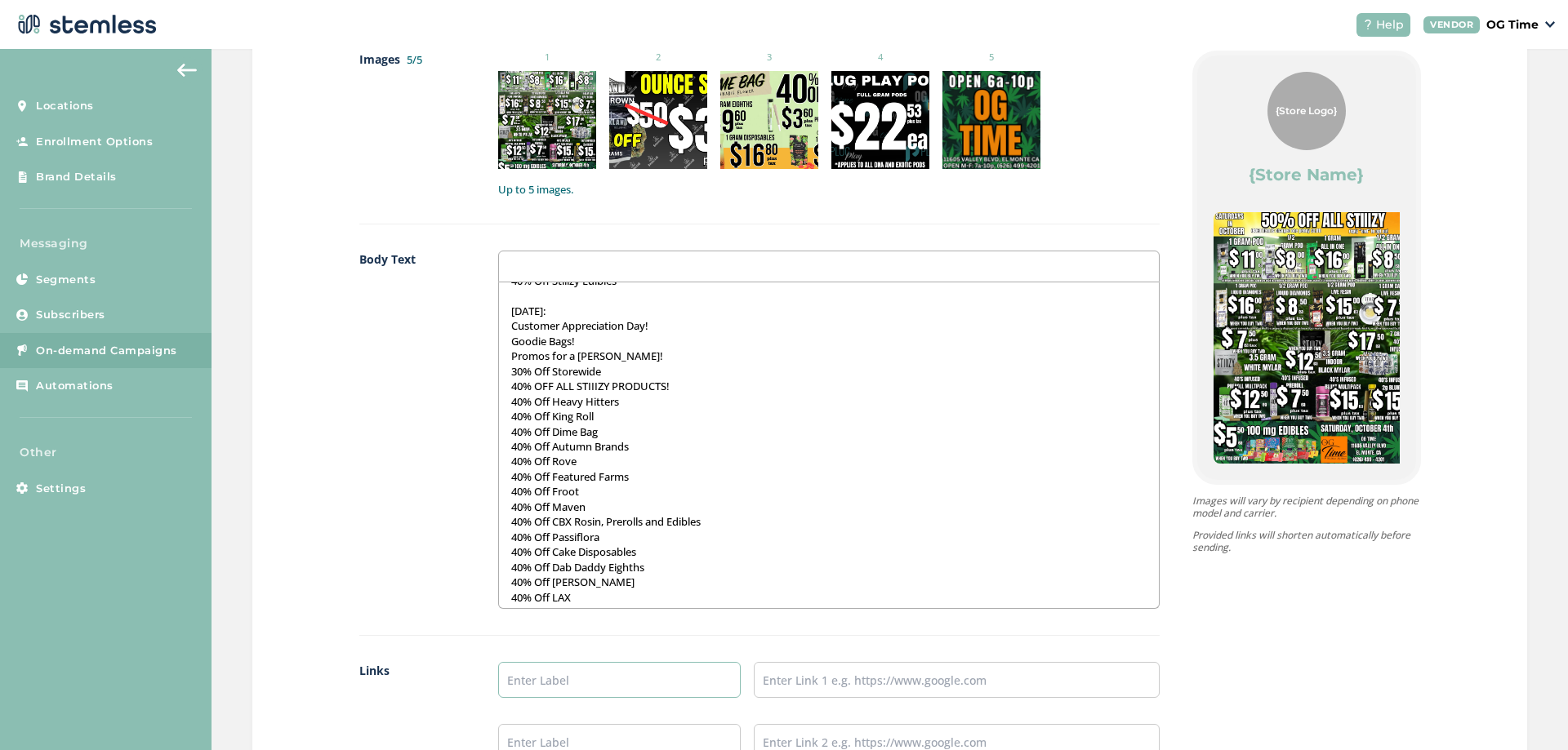
drag, startPoint x: 613, startPoint y: 664, endPoint x: 607, endPoint y: 691, distance: 27.7
click at [613, 664] on input "text" at bounding box center [619, 680] width 244 height 36
type input "Online Menu"
click at [860, 681] on input "text" at bounding box center [956, 680] width 405 height 36
type input "[URL][DOMAIN_NAME]"
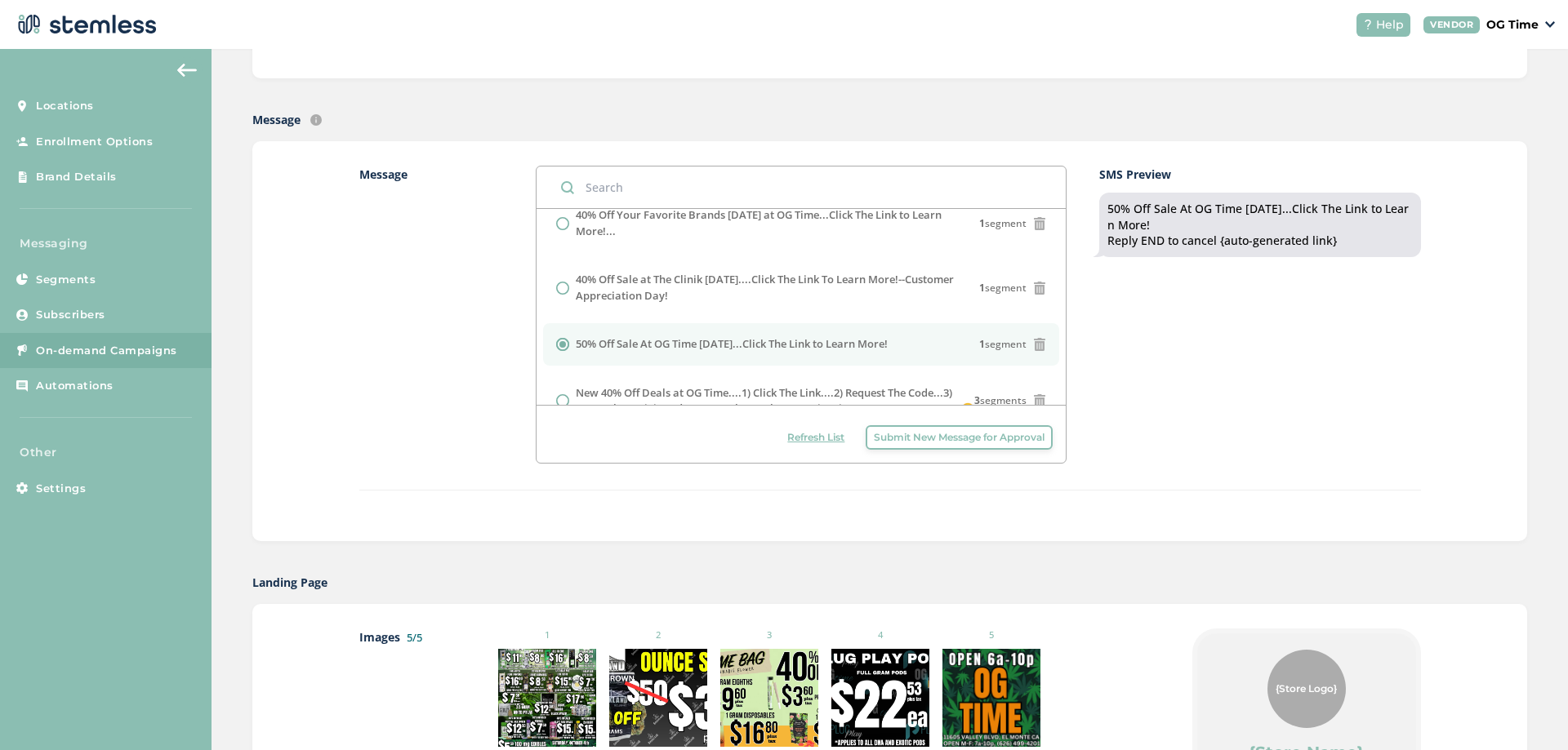
scroll to position [0, 0]
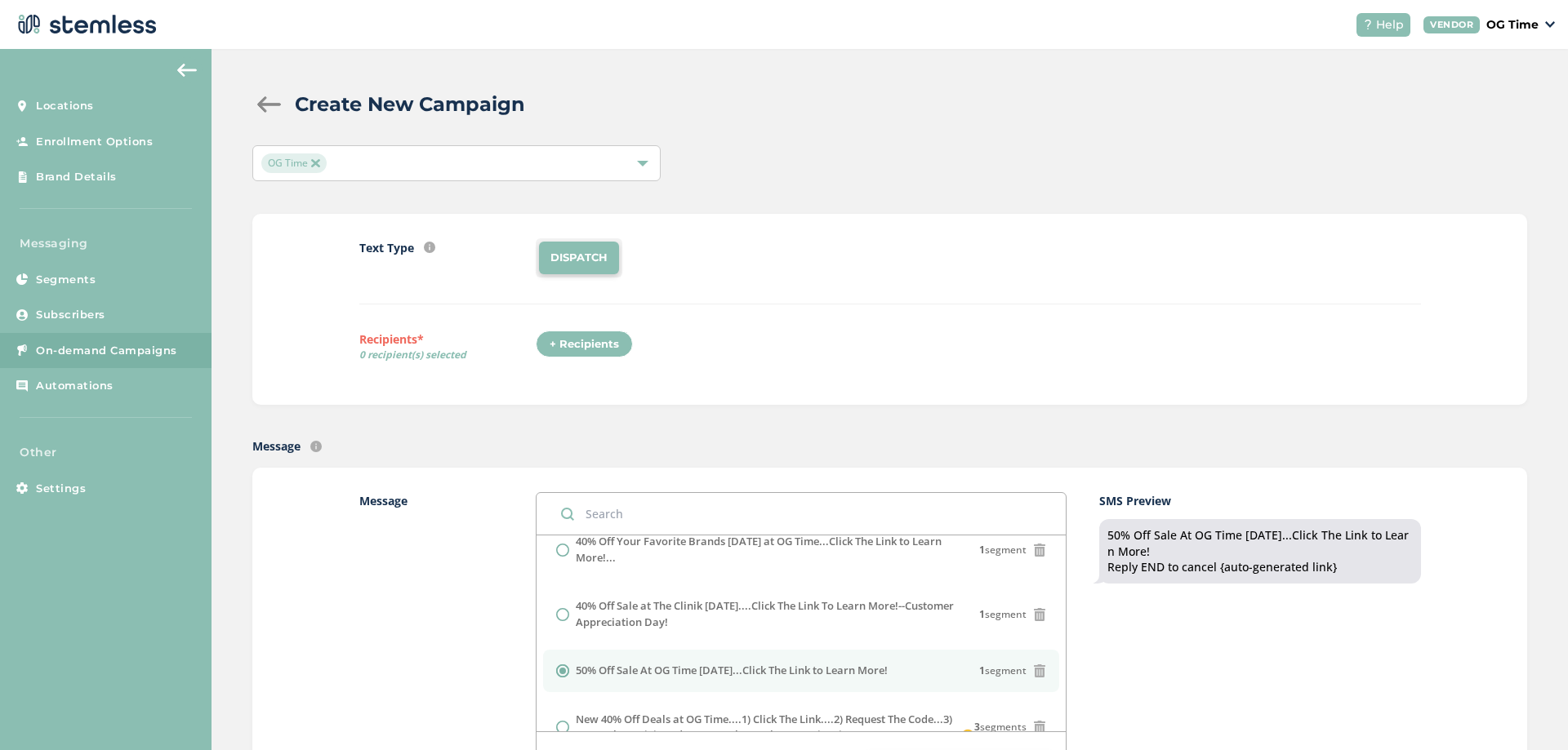
click at [571, 345] on div "+ Recipients" at bounding box center [584, 344] width 97 height 28
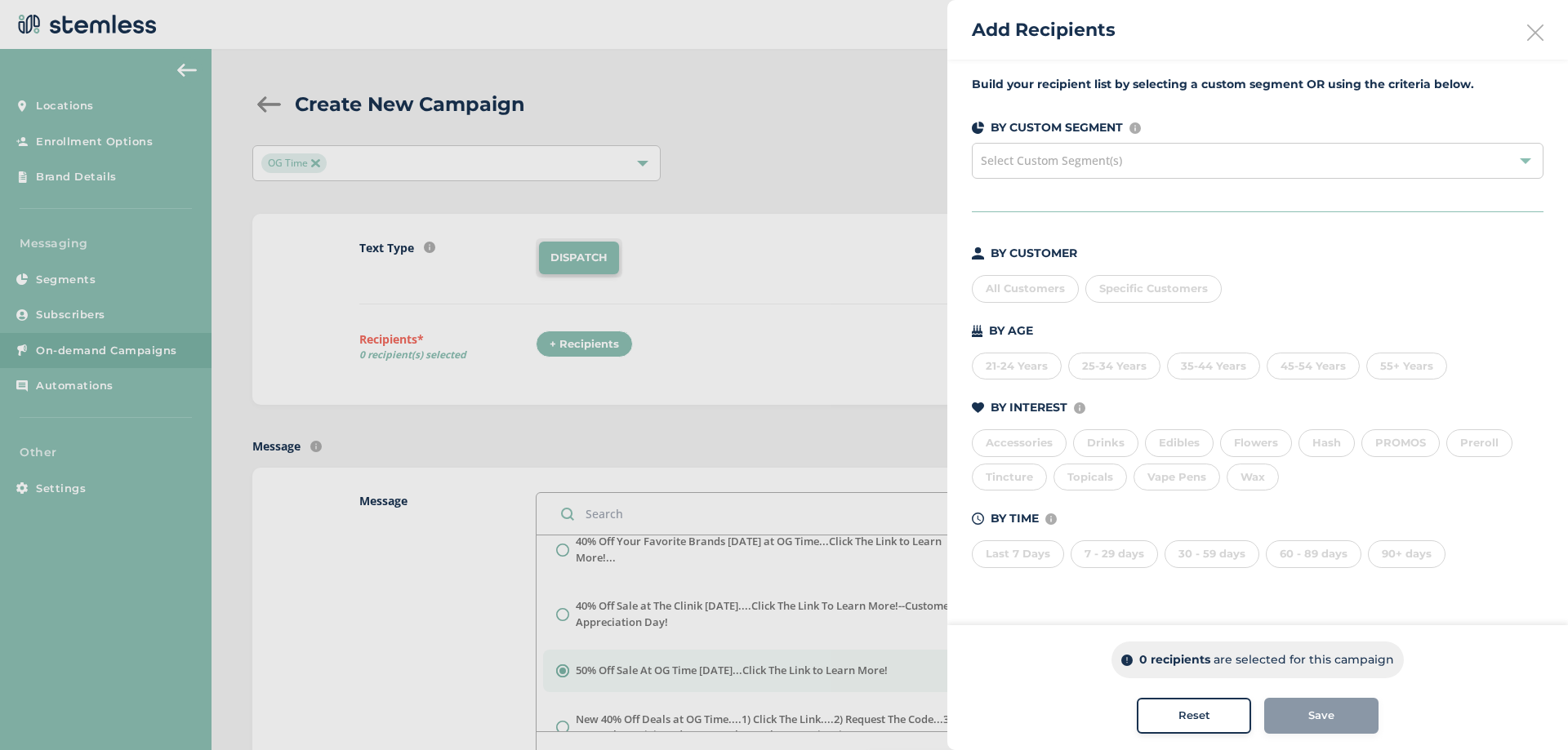
click at [1027, 293] on div "All Customers" at bounding box center [1025, 289] width 107 height 28
click at [1323, 712] on span "Save" at bounding box center [1321, 715] width 26 height 16
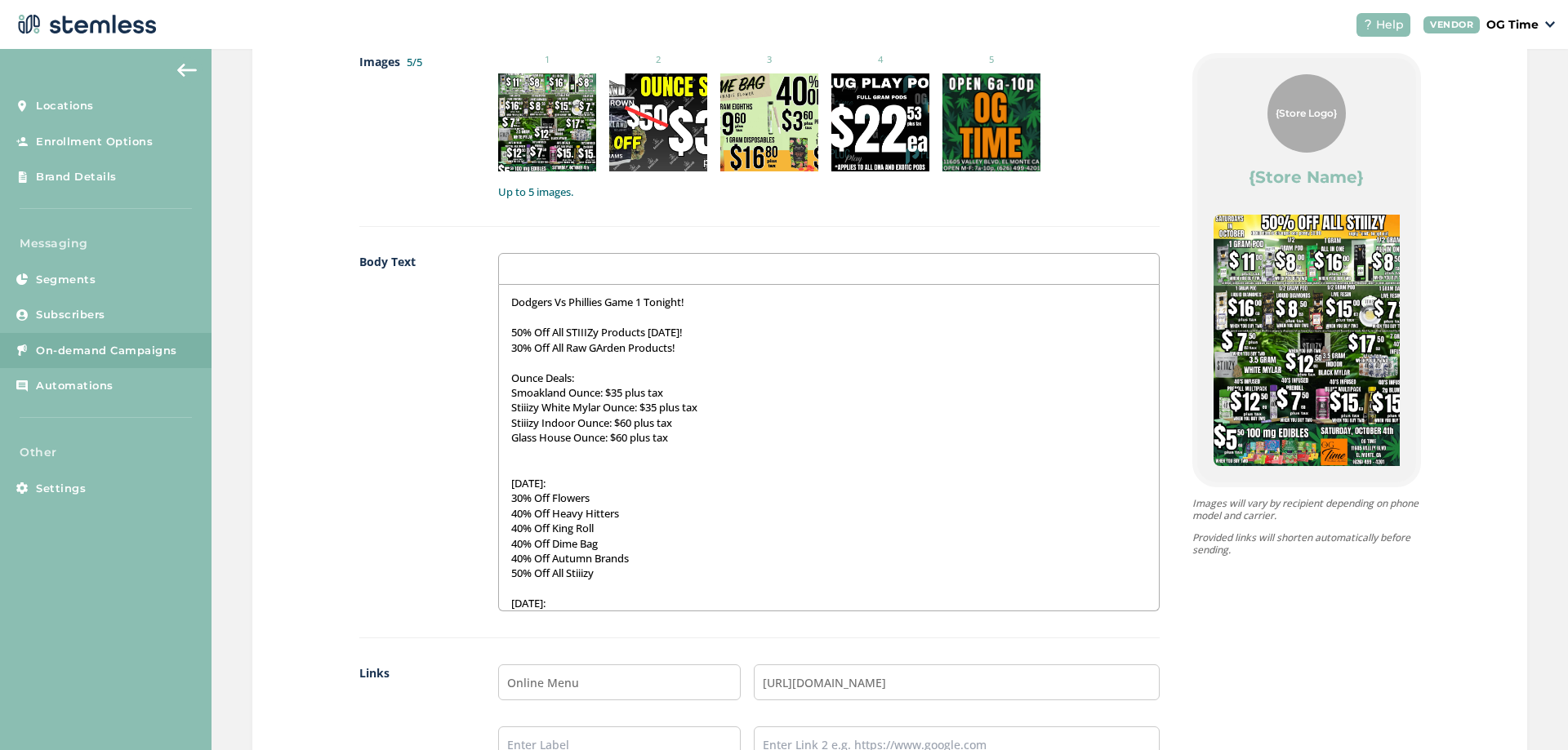
scroll to position [1228, 0]
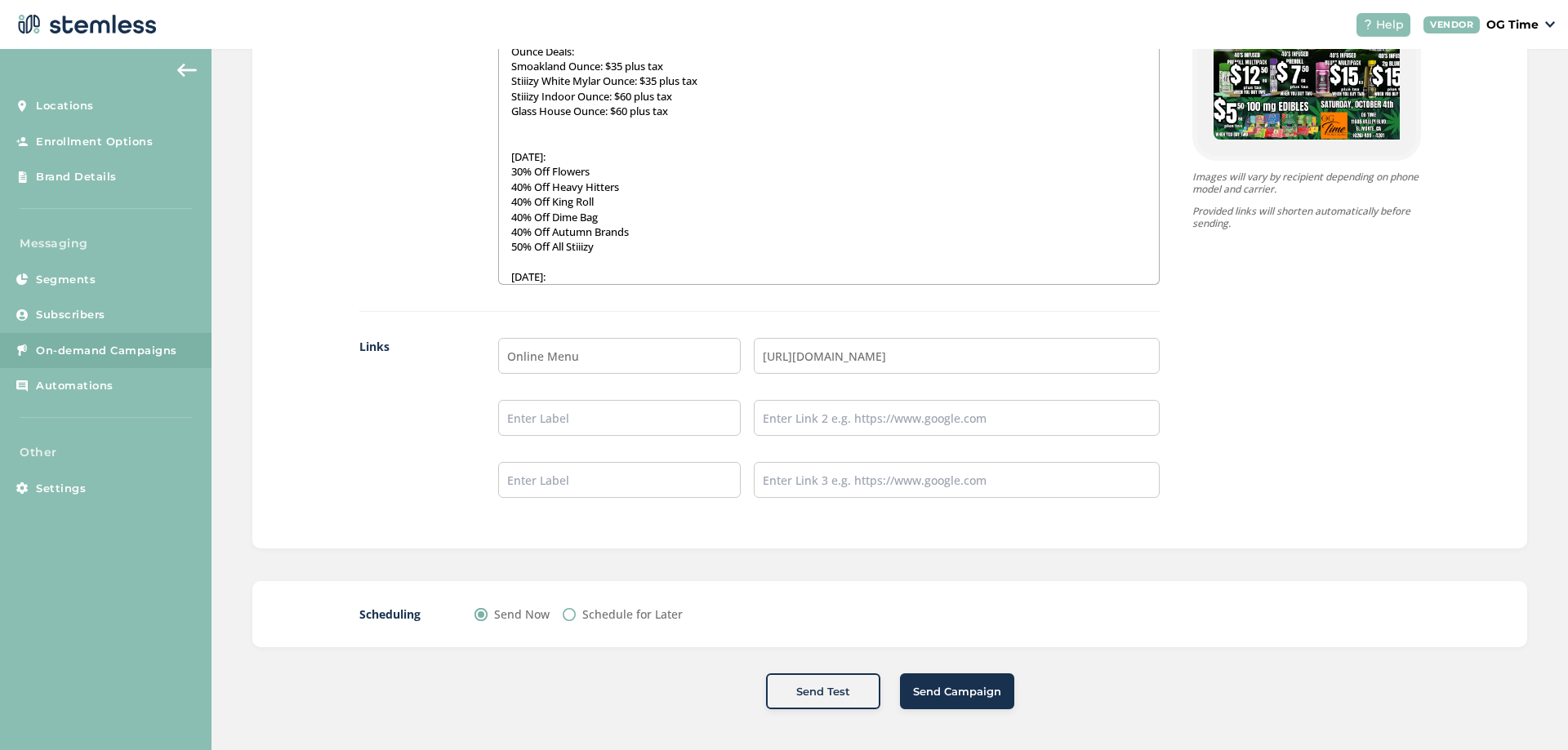
click at [950, 696] on span "Send Campaign" at bounding box center [957, 692] width 89 height 16
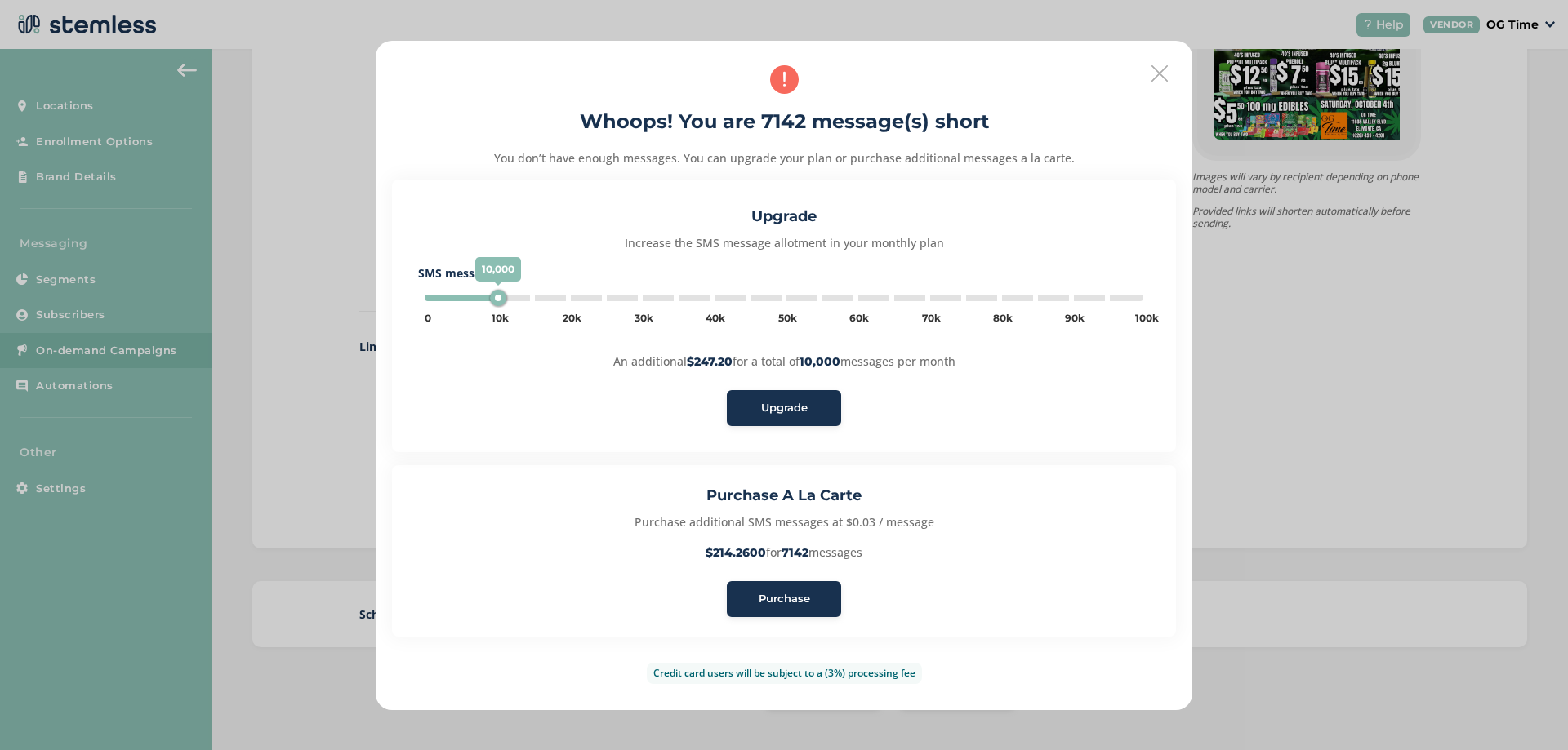
click at [766, 605] on span "Purchase" at bounding box center [784, 599] width 51 height 16
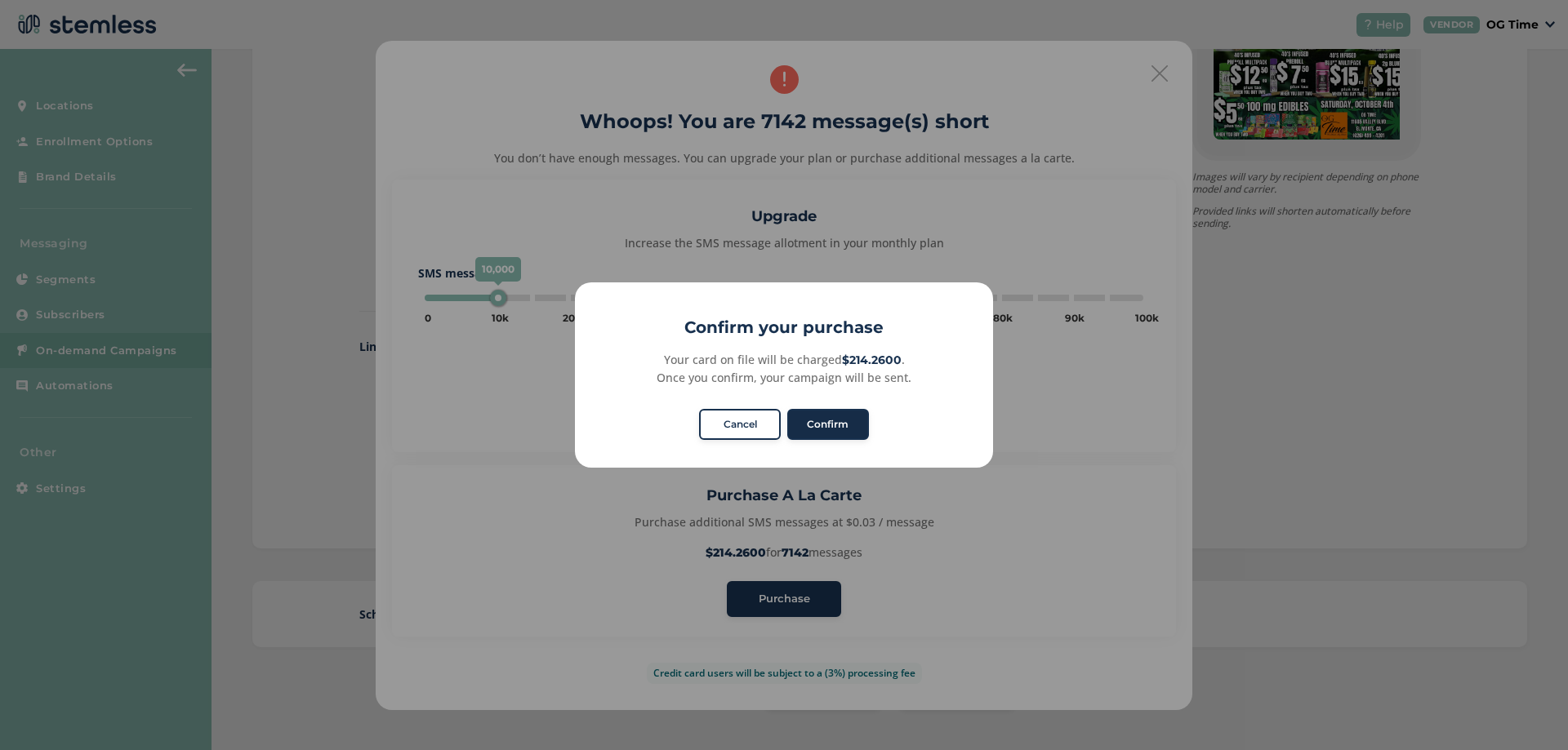
click at [832, 425] on button "Confirm" at bounding box center [828, 425] width 82 height 31
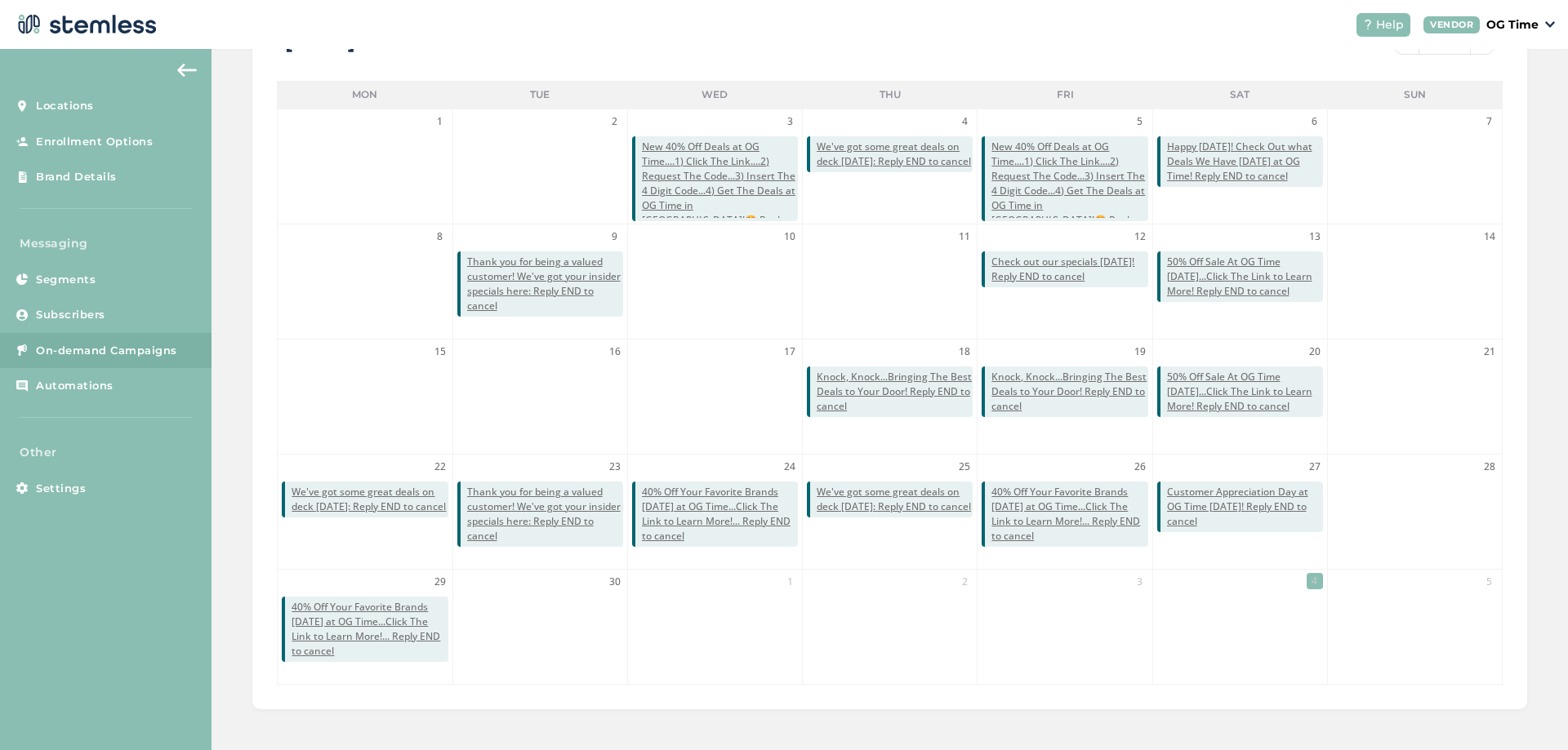
scroll to position [29, 0]
